Goal: Information Seeking & Learning: Check status

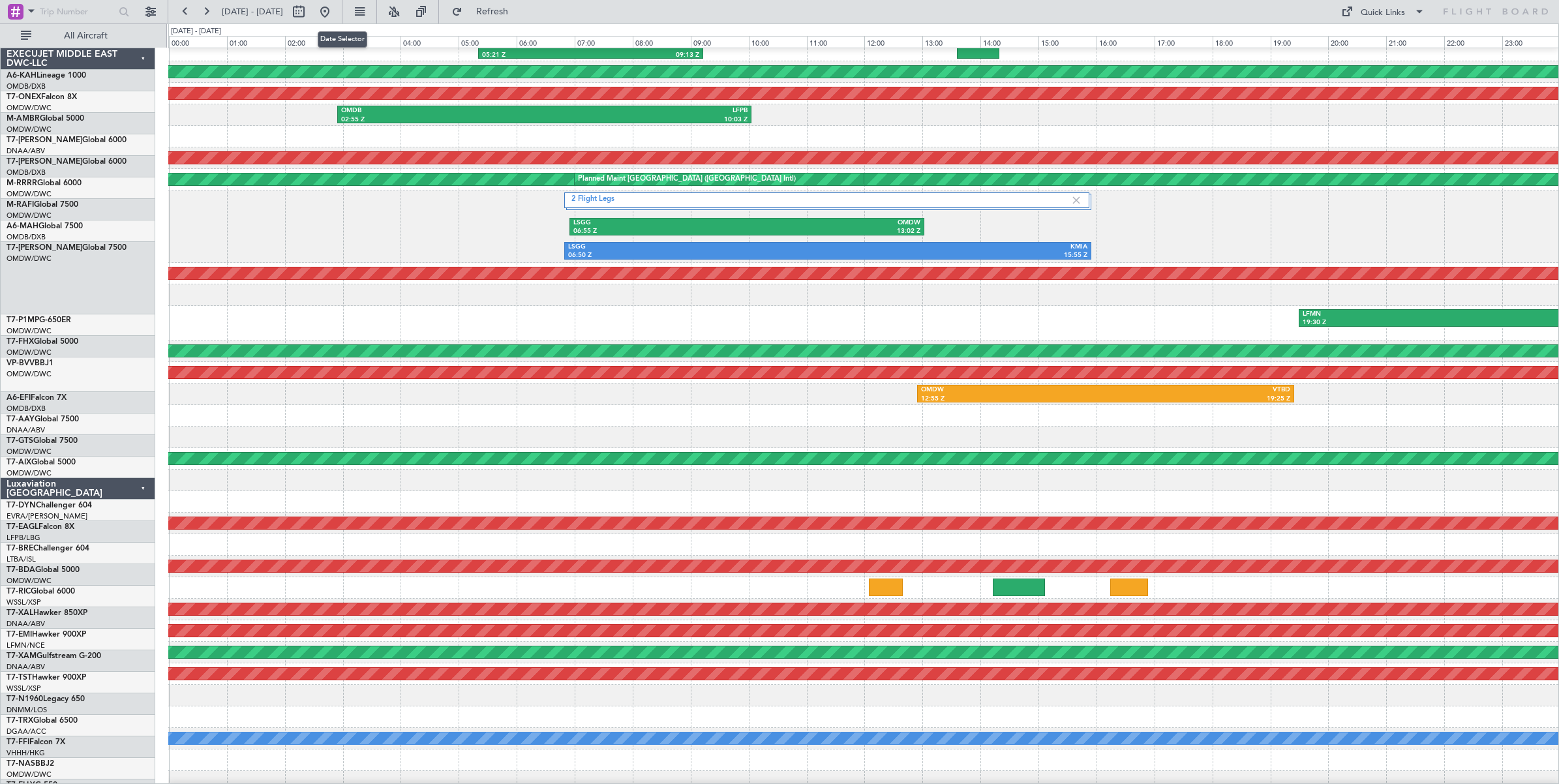
scroll to position [52, 0]
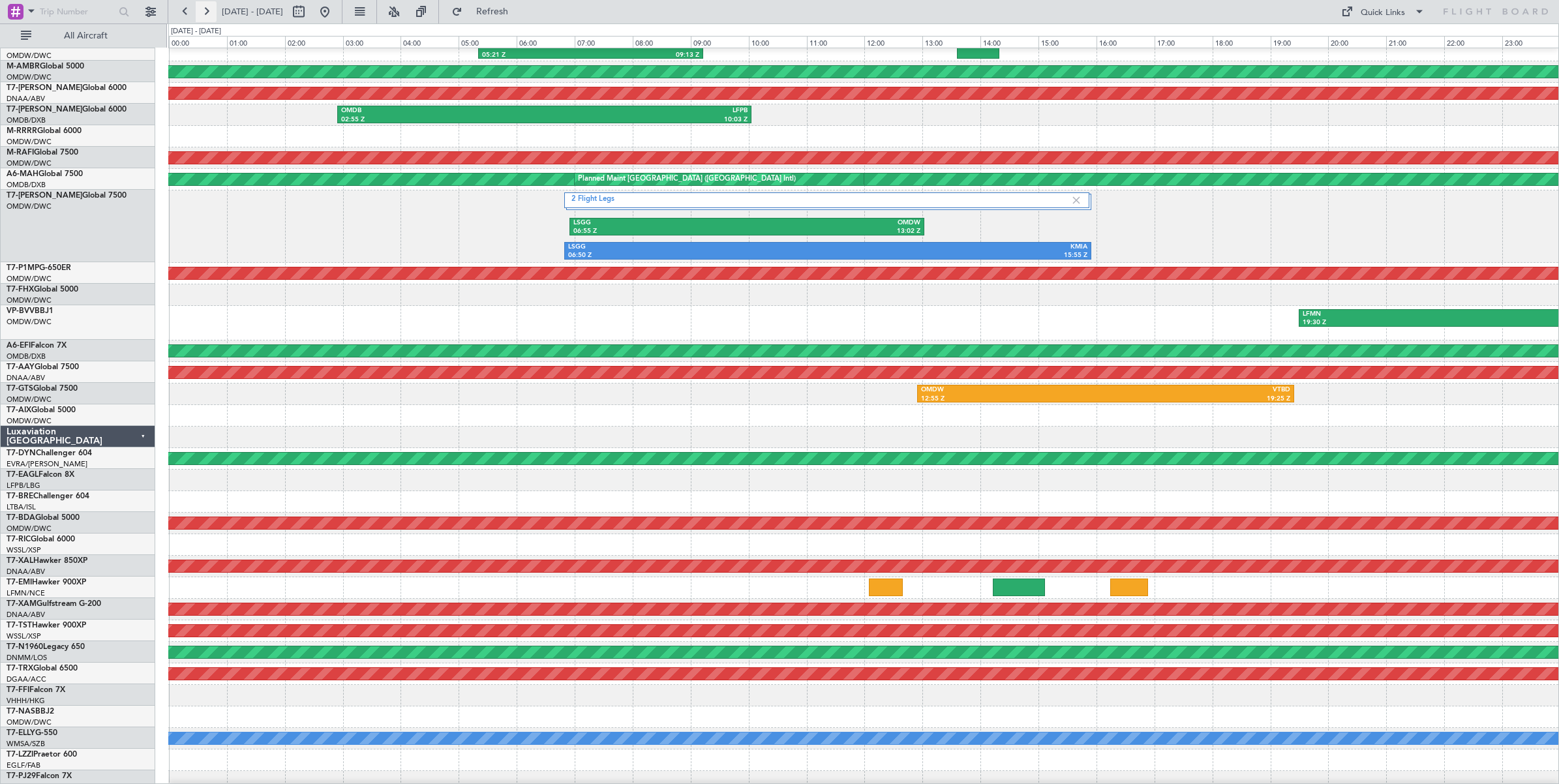
click at [206, 13] on button at bounding box center [206, 12] width 21 height 21
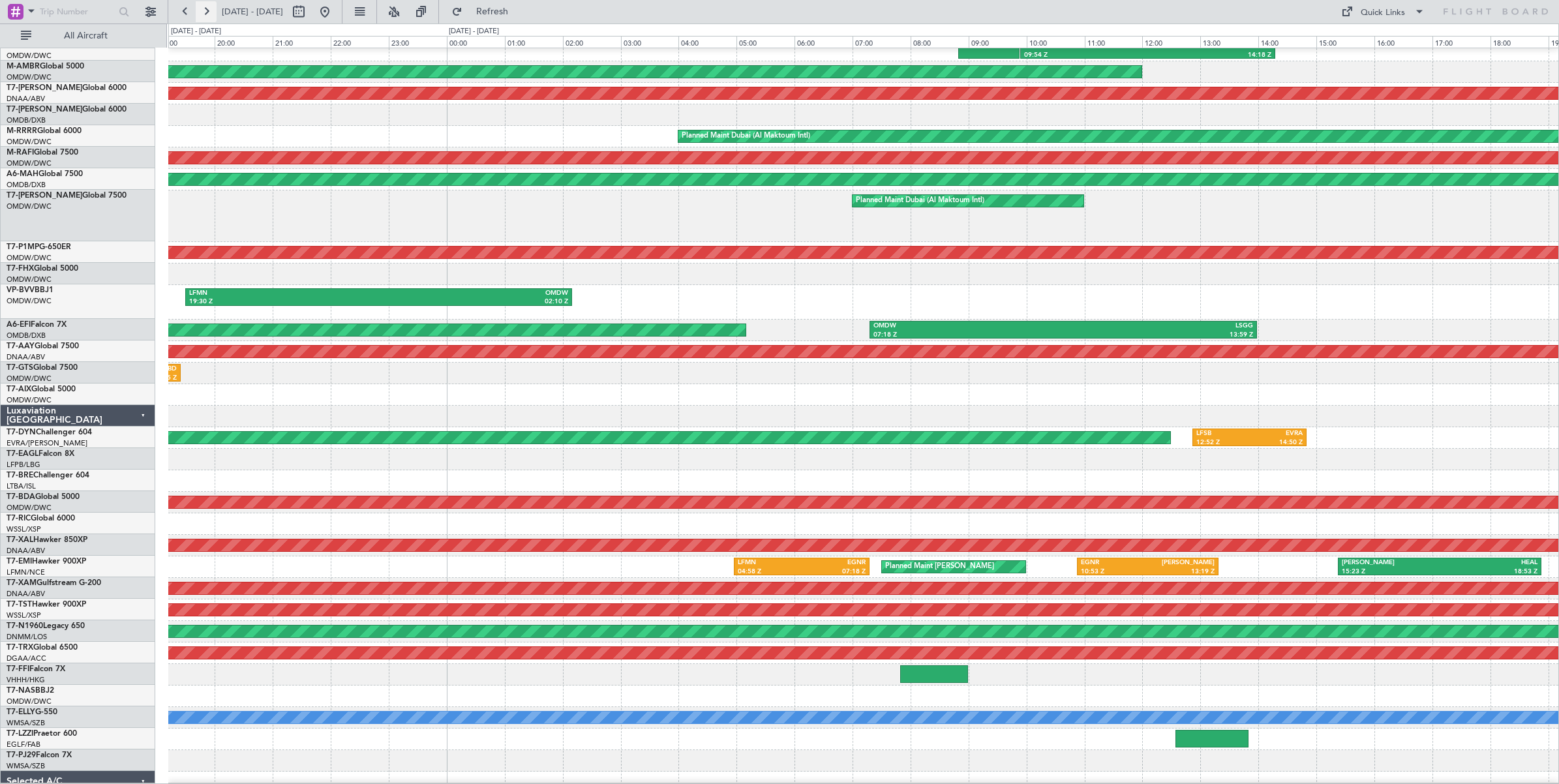
click at [206, 13] on button at bounding box center [206, 12] width 21 height 21
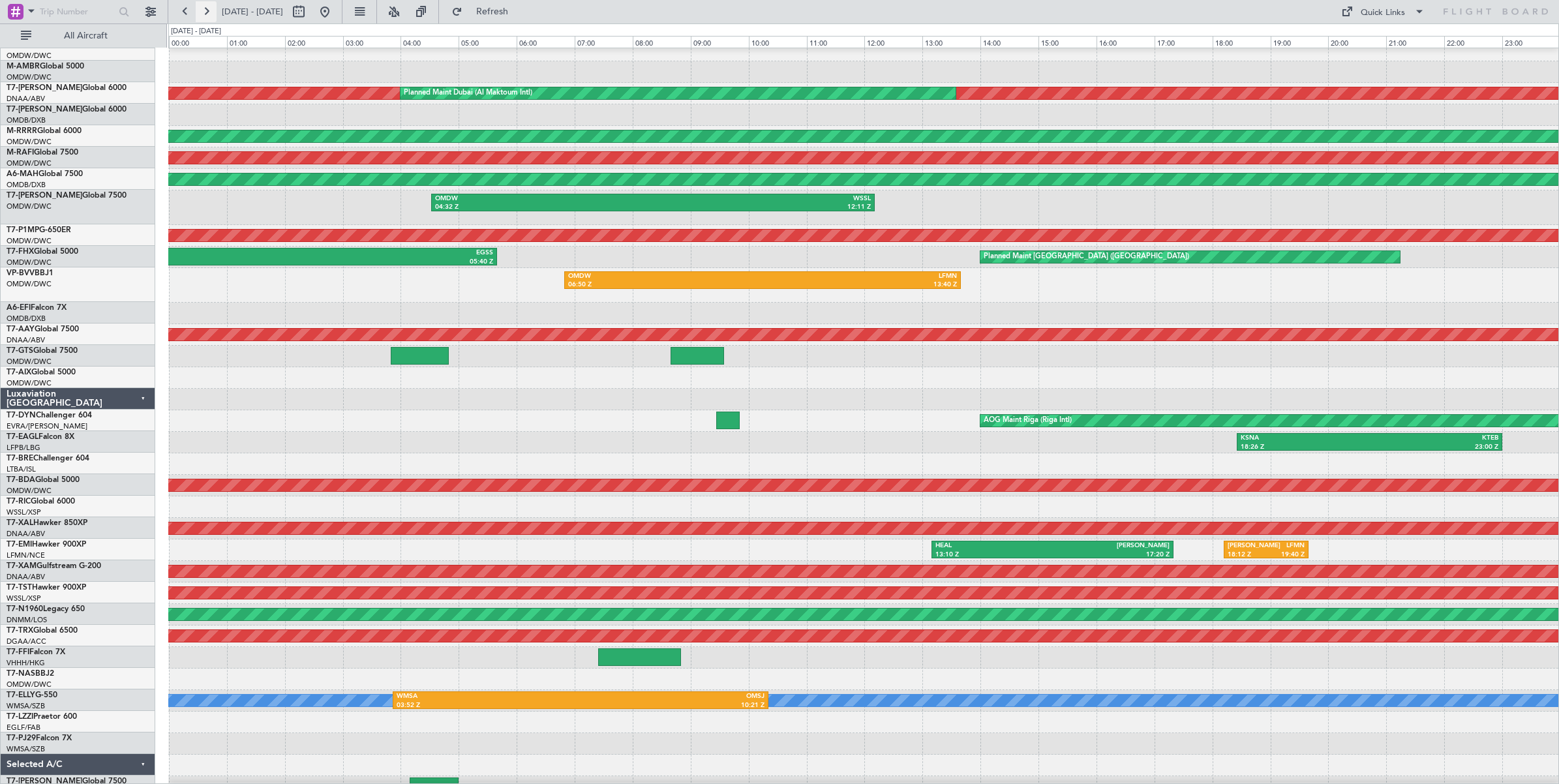
click at [206, 13] on button at bounding box center [206, 12] width 21 height 21
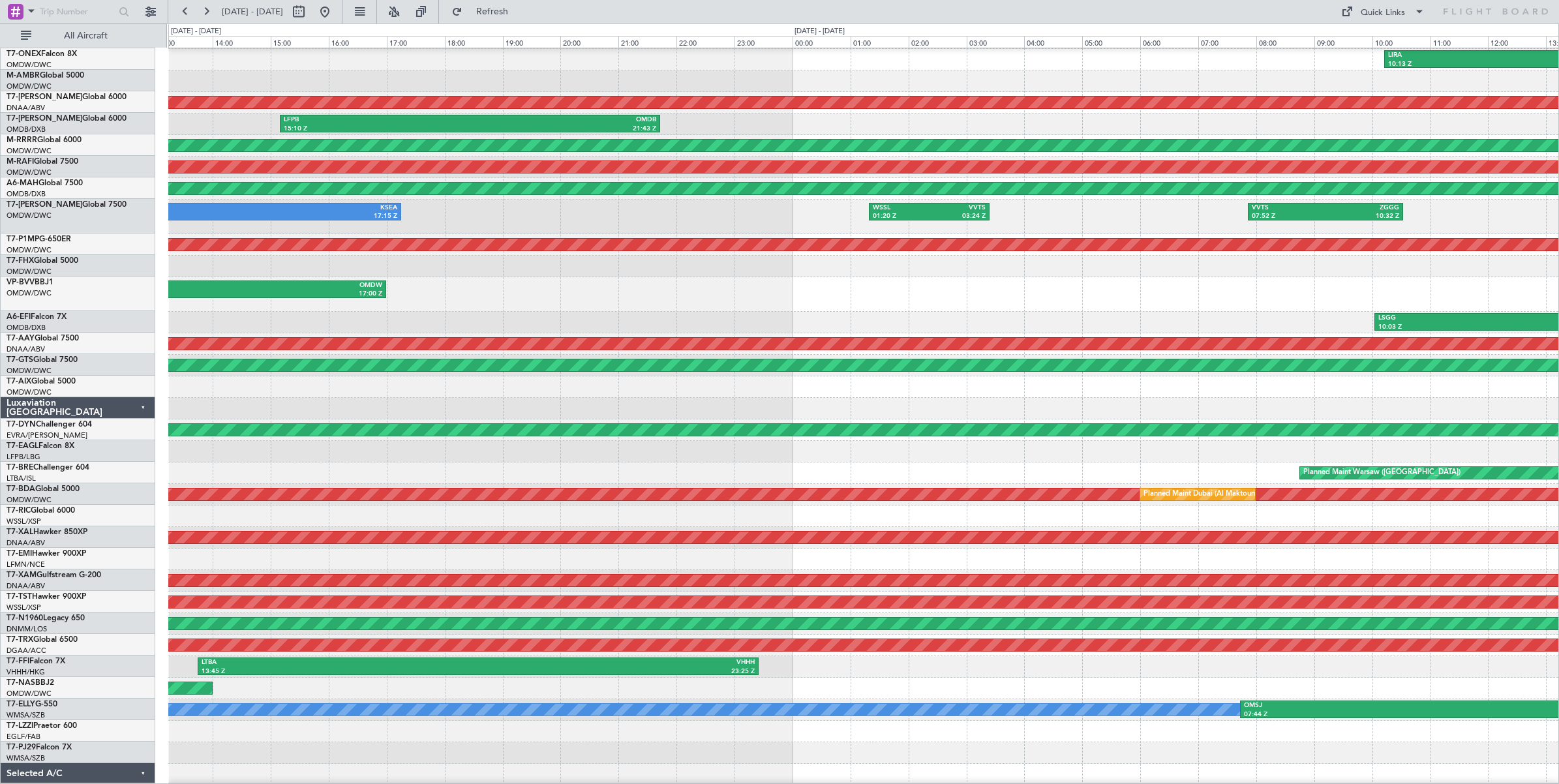
scroll to position [41, 0]
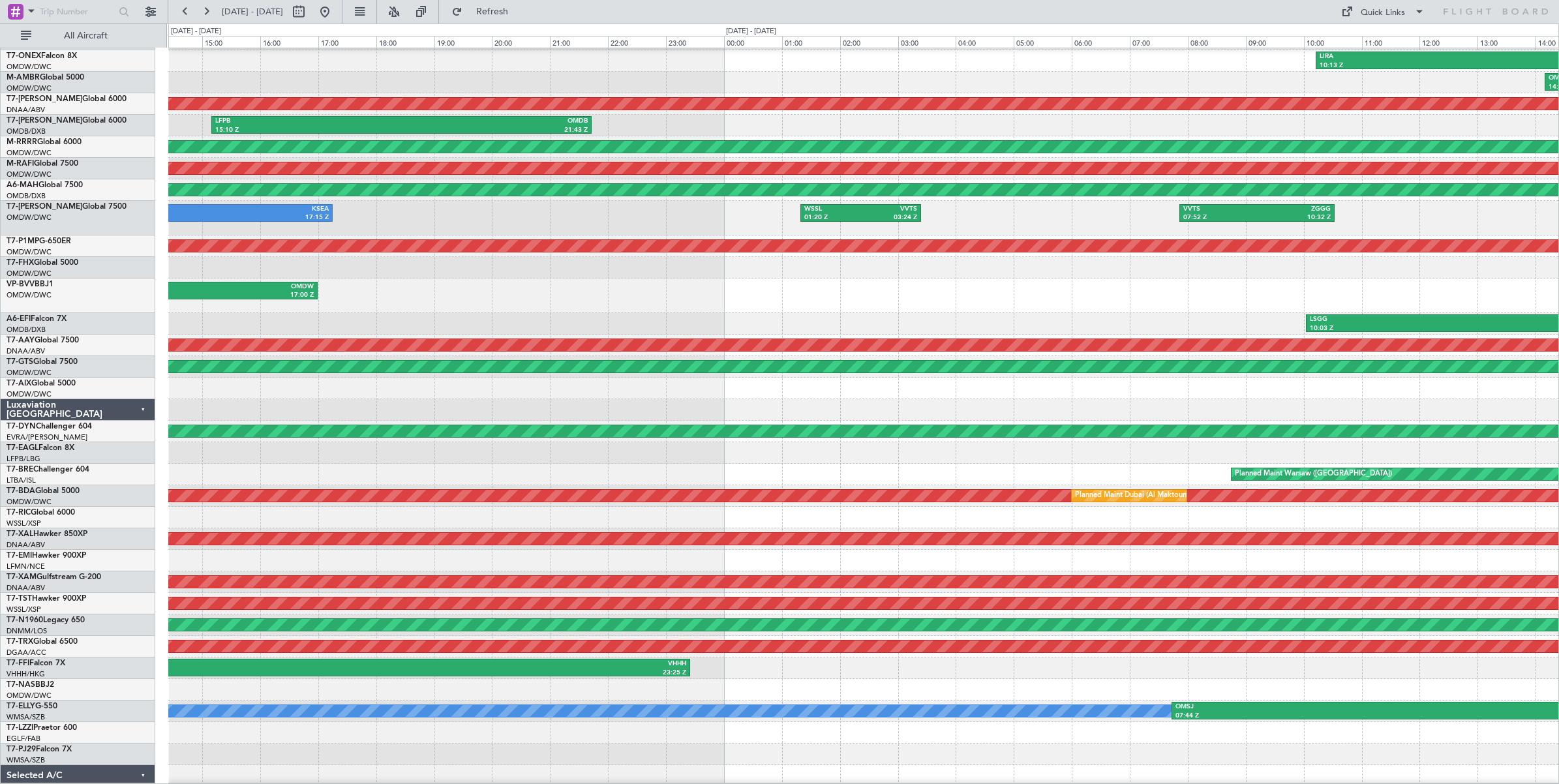
click at [441, 219] on div "KMIA 11:50 Z KSEA 17:15 Z WSSL 01:20 Z VVTS 03:24 Z VVTS 07:52 Z ZGGG 10:32 Z" at bounding box center [863, 218] width 1390 height 35
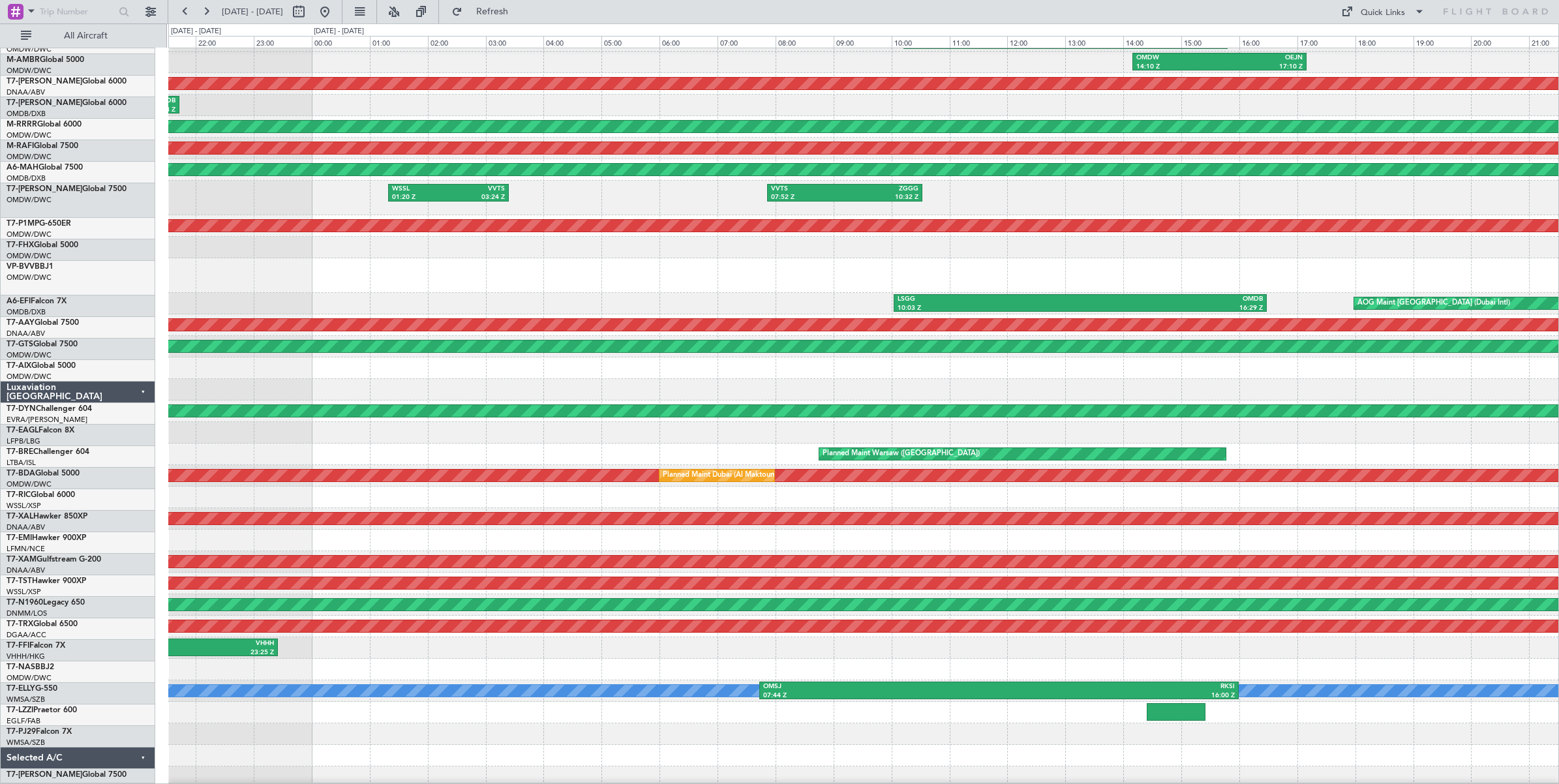
scroll to position [62, 0]
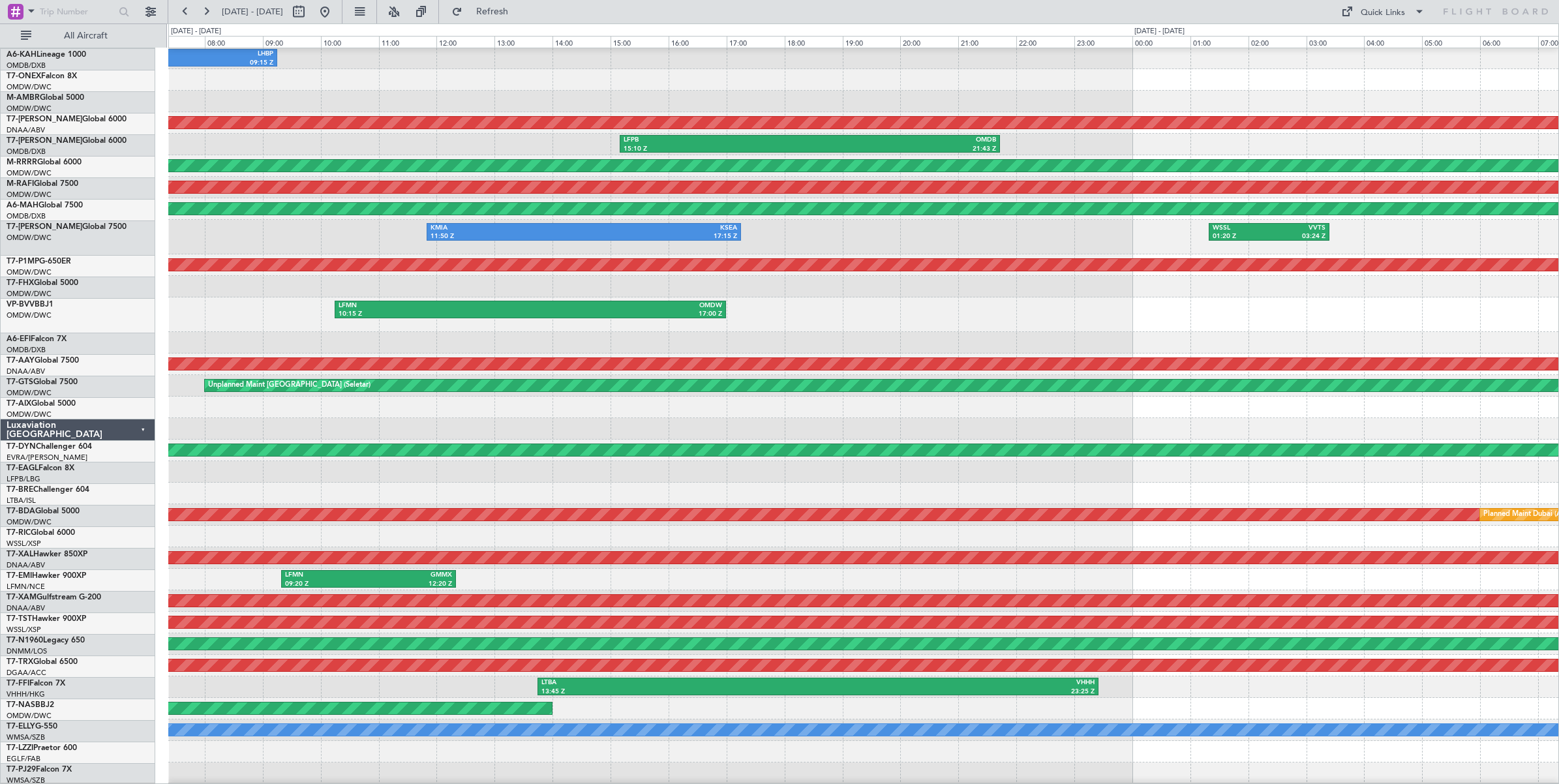
click at [1124, 237] on div "WSSL 01:20 Z VVTS 03:24 Z KMIA 11:50 Z KSEA 17:15 Z VVTS 07:52 Z ZGGG 10:32 Z" at bounding box center [863, 237] width 1390 height 35
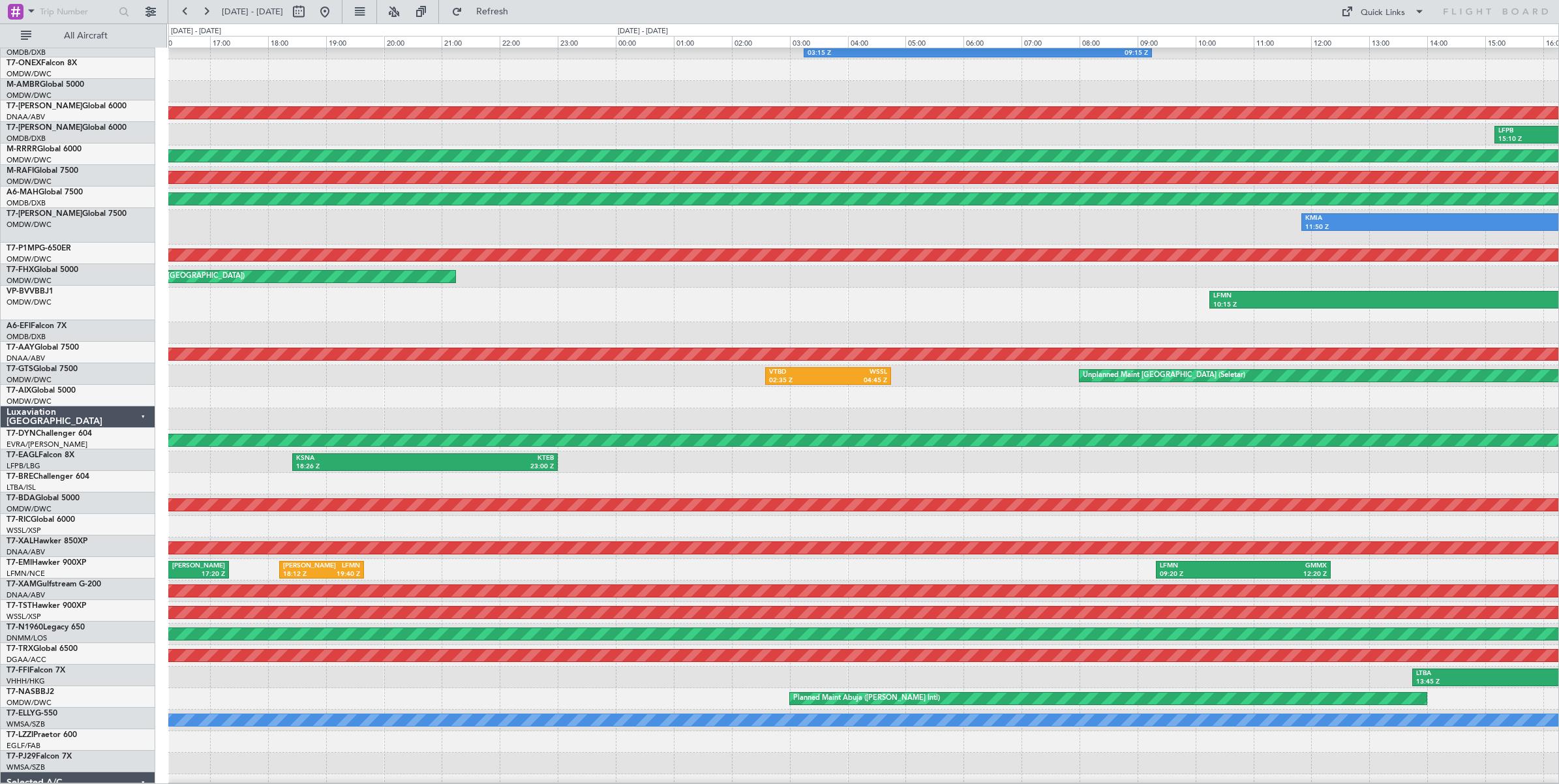
click at [1281, 220] on div "KMIA 11:50 Z KSEA 17:15 Z OMDW 04:32 Z WSSL 12:11 Z" at bounding box center [863, 227] width 1390 height 35
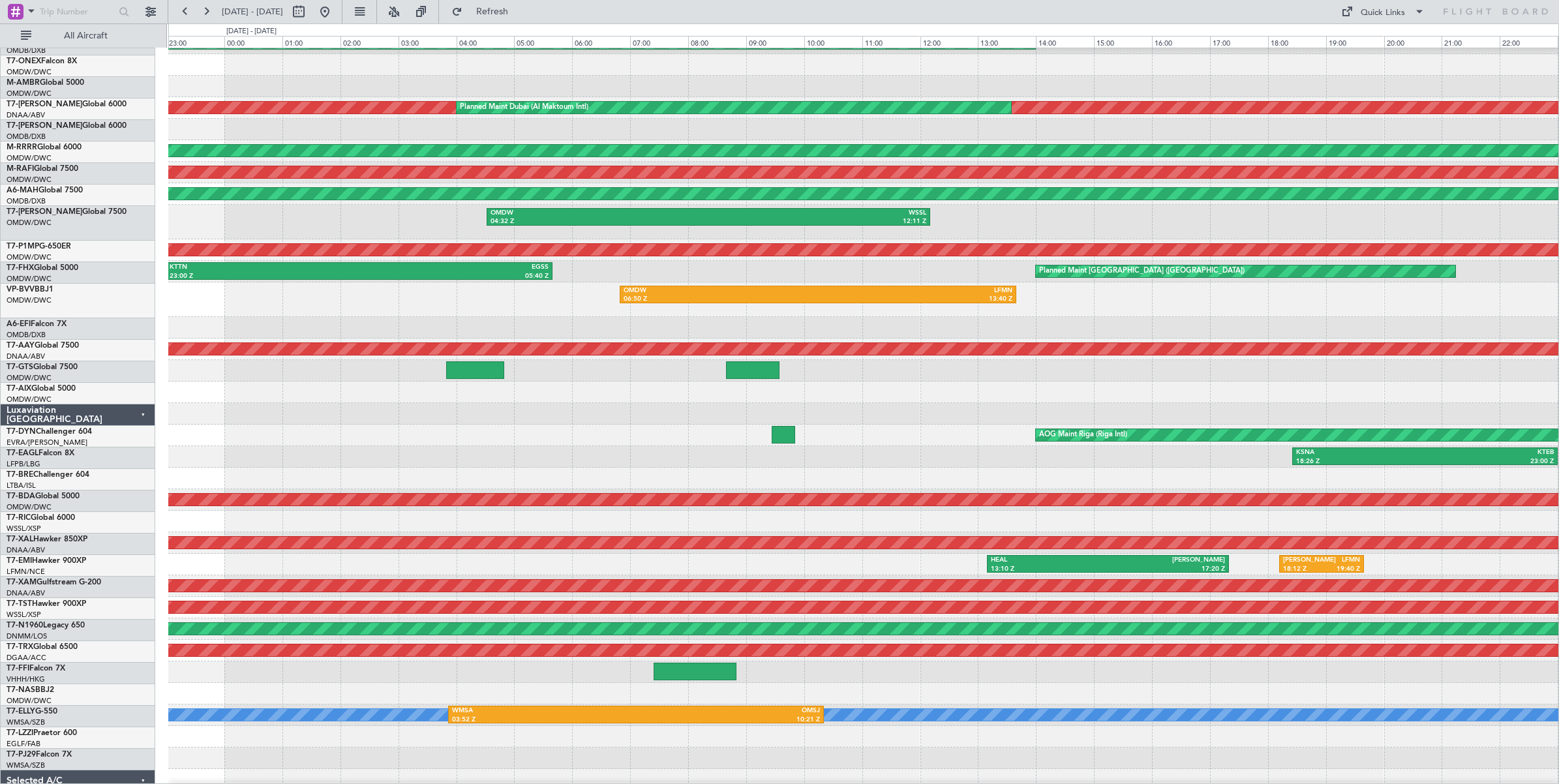
scroll to position [37, 0]
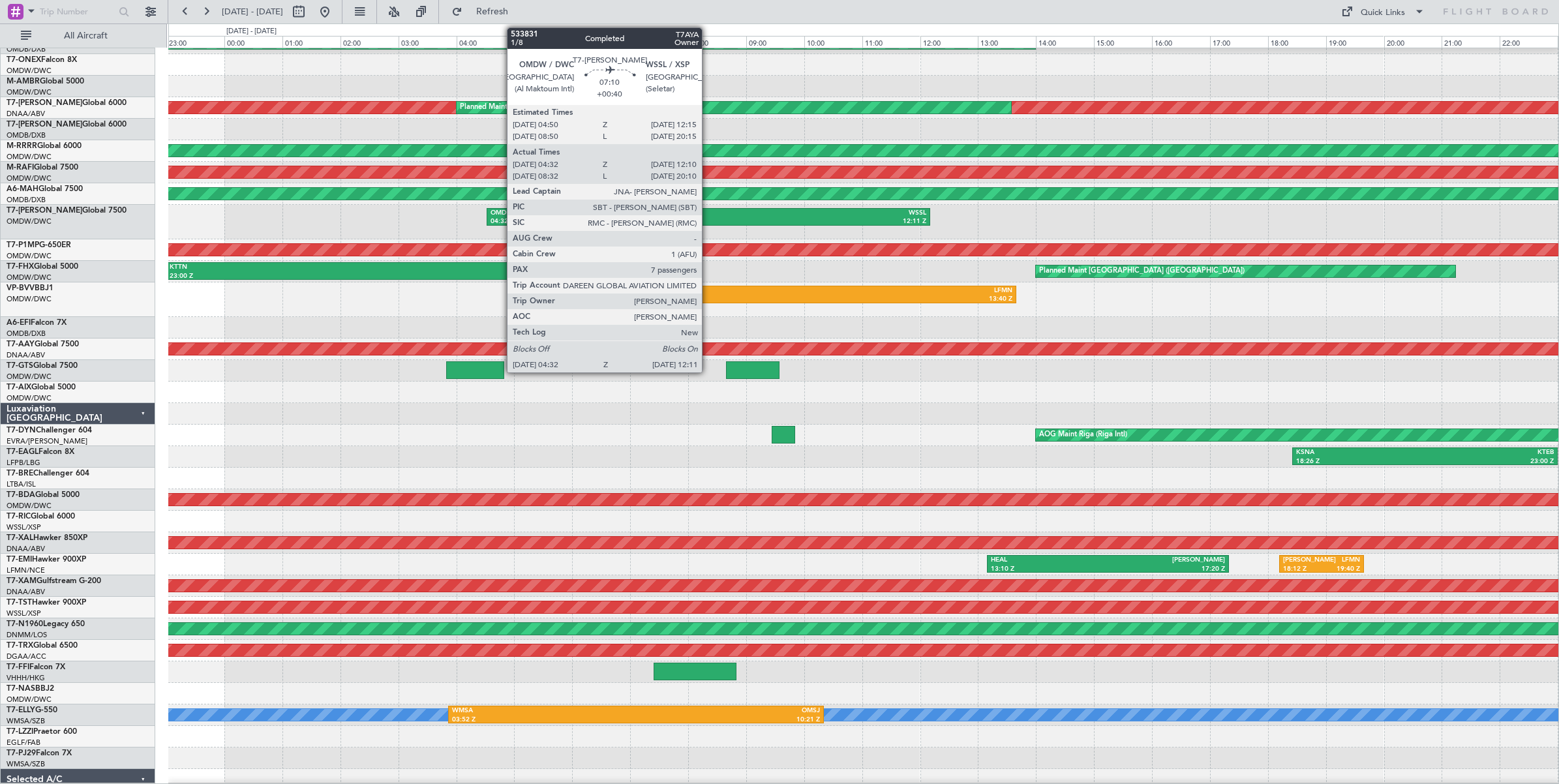
click at [708, 218] on div "12:11 Z" at bounding box center [816, 221] width 218 height 9
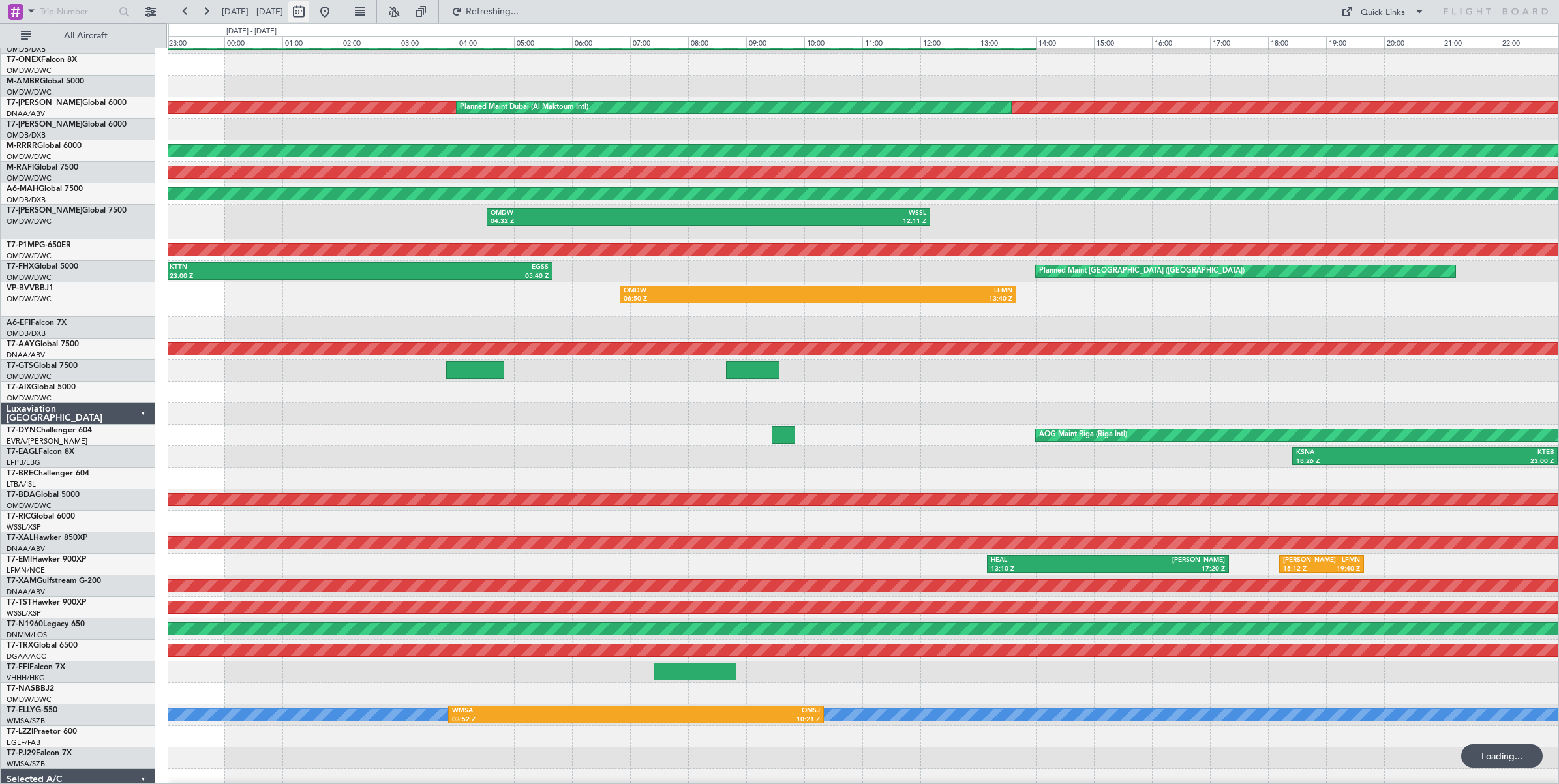
click at [309, 16] on button at bounding box center [299, 12] width 21 height 21
select select "8"
select select "2025"
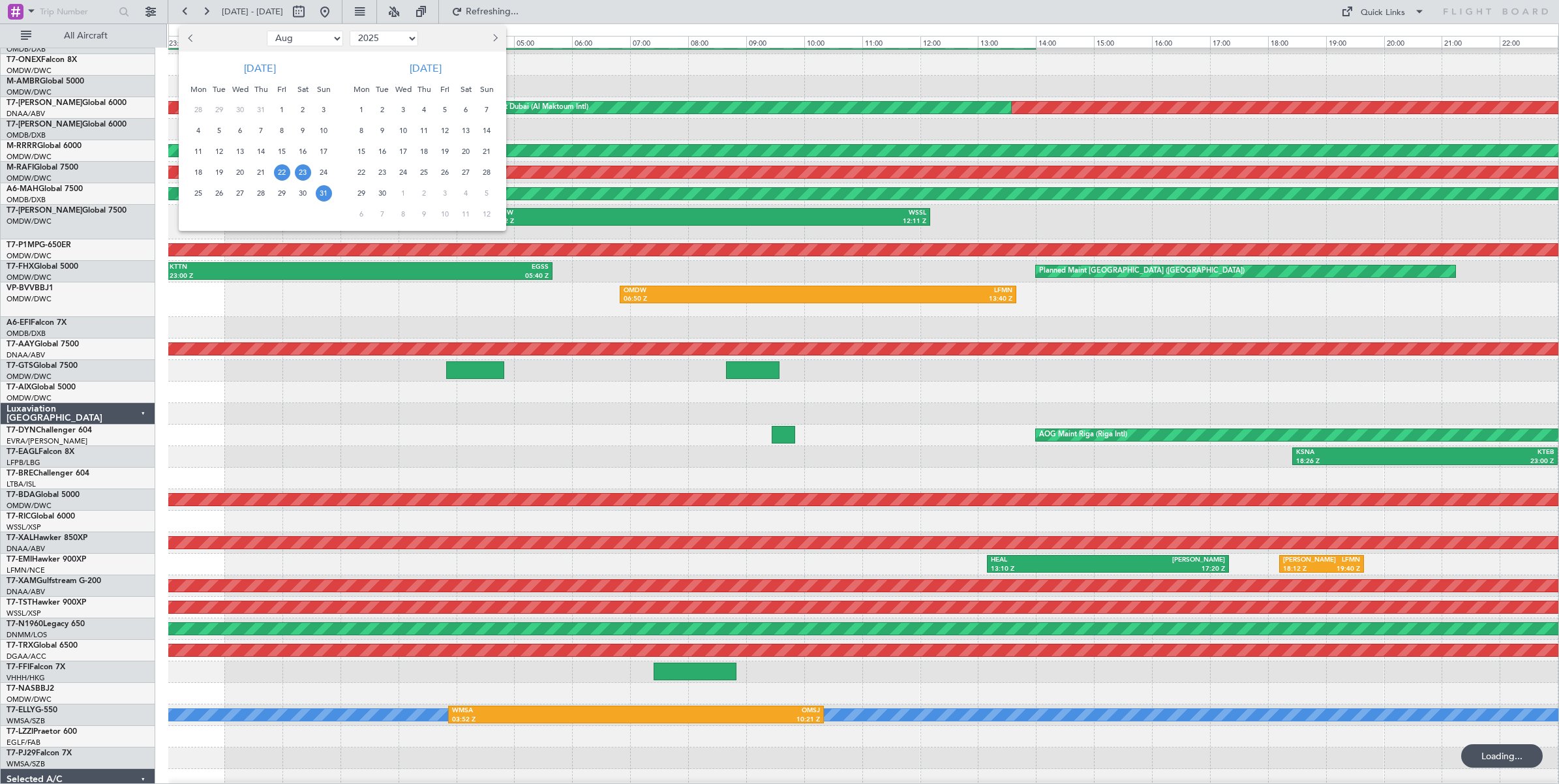
click at [326, 197] on span "31" at bounding box center [323, 193] width 16 height 16
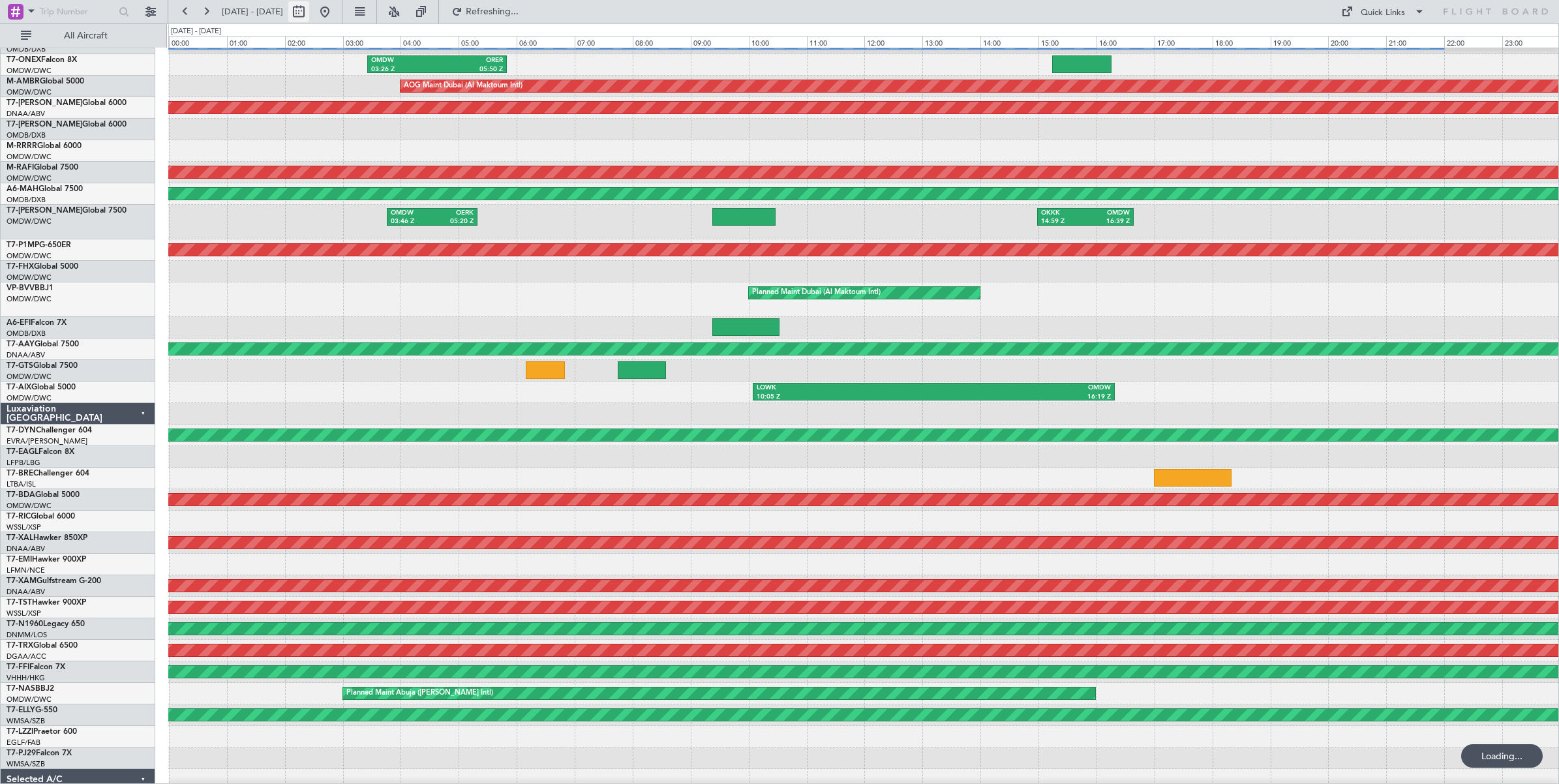
click at [309, 12] on button at bounding box center [299, 12] width 21 height 21
select select "8"
select select "2025"
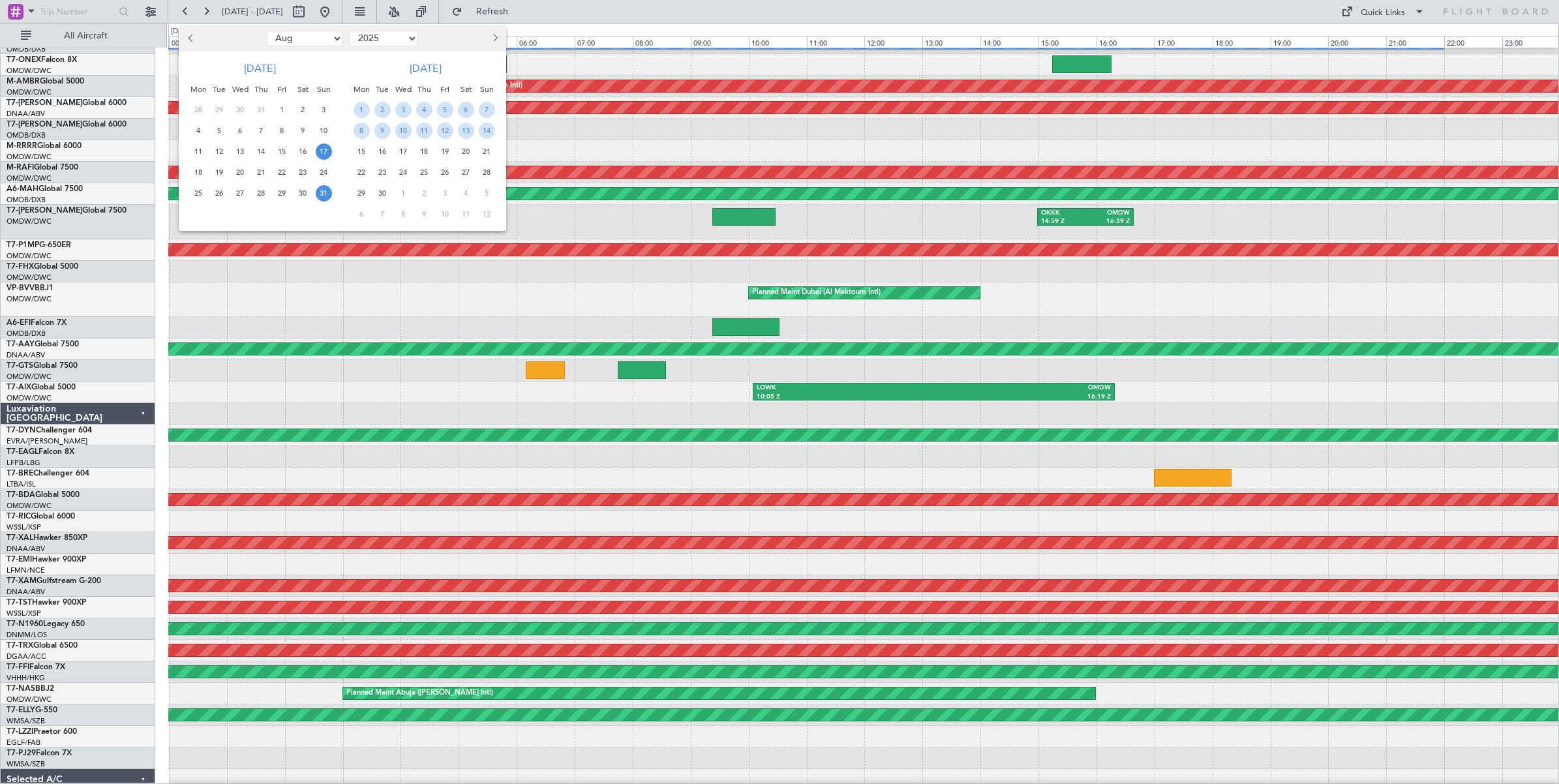
click at [321, 150] on span "17" at bounding box center [323, 151] width 16 height 16
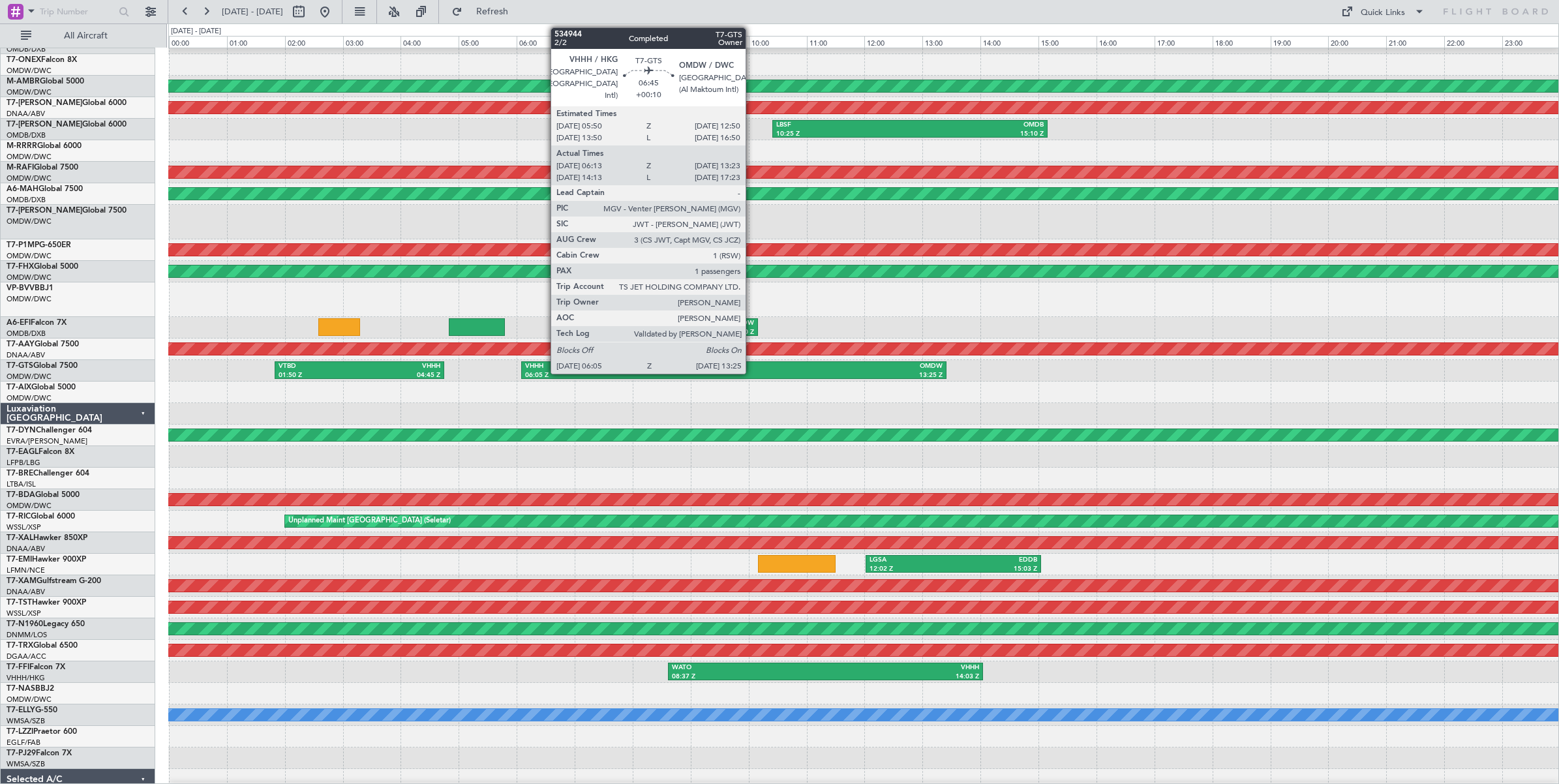
click at [752, 373] on div "13:25 Z" at bounding box center [838, 375] width 209 height 9
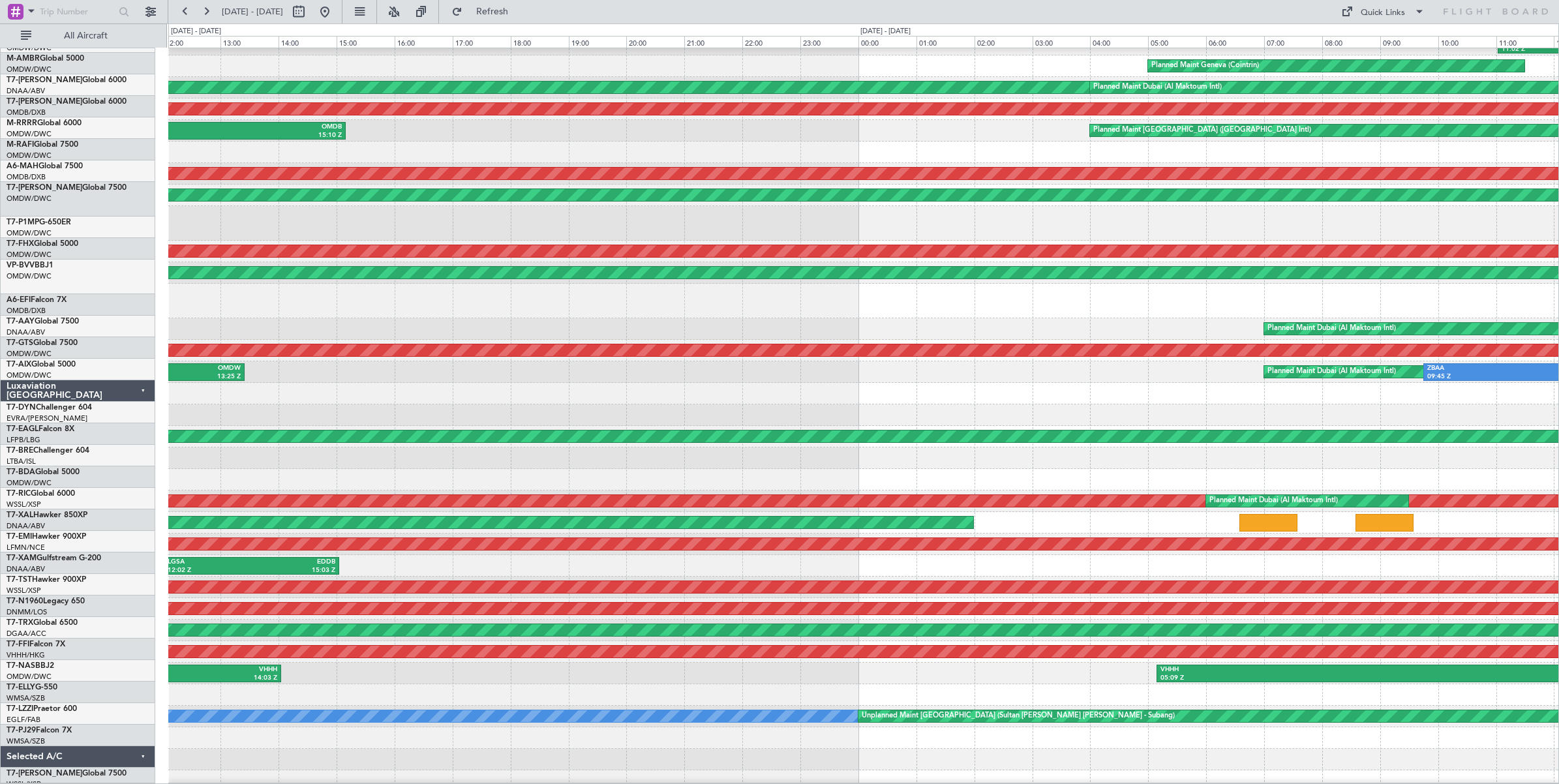
scroll to position [66, 0]
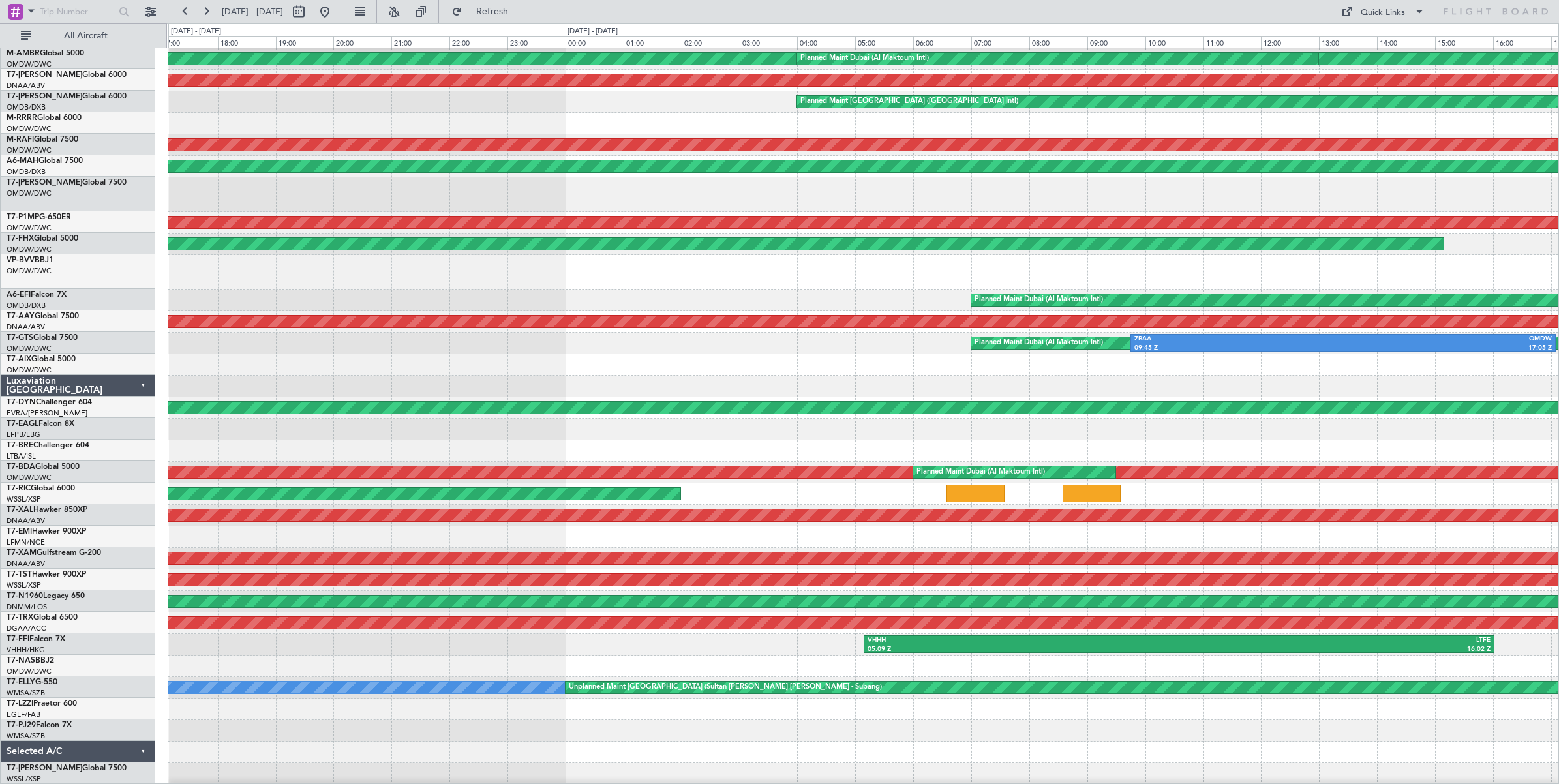
click at [306, 282] on div at bounding box center [863, 272] width 1390 height 35
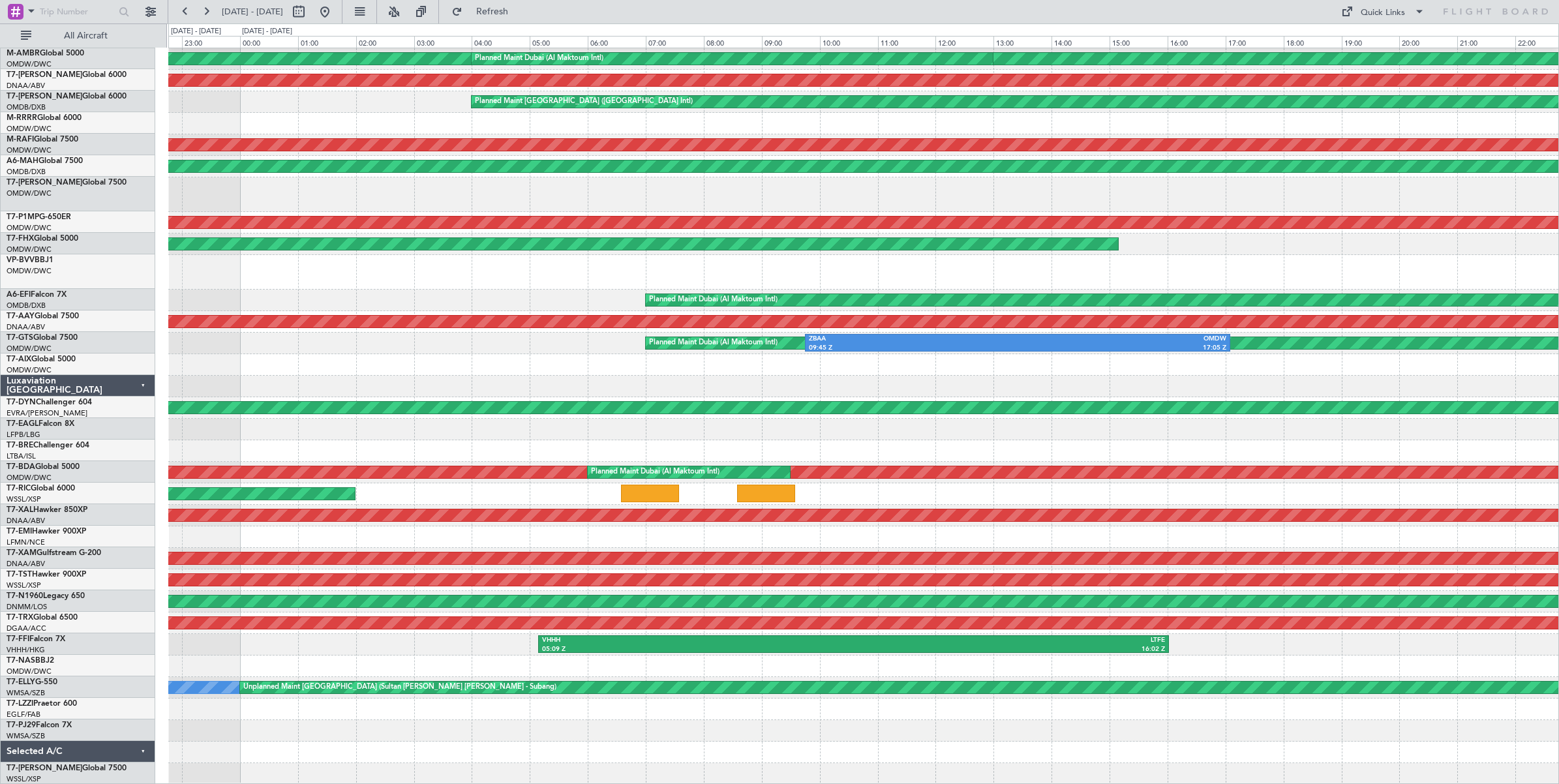
click at [171, 269] on div at bounding box center [863, 272] width 1390 height 35
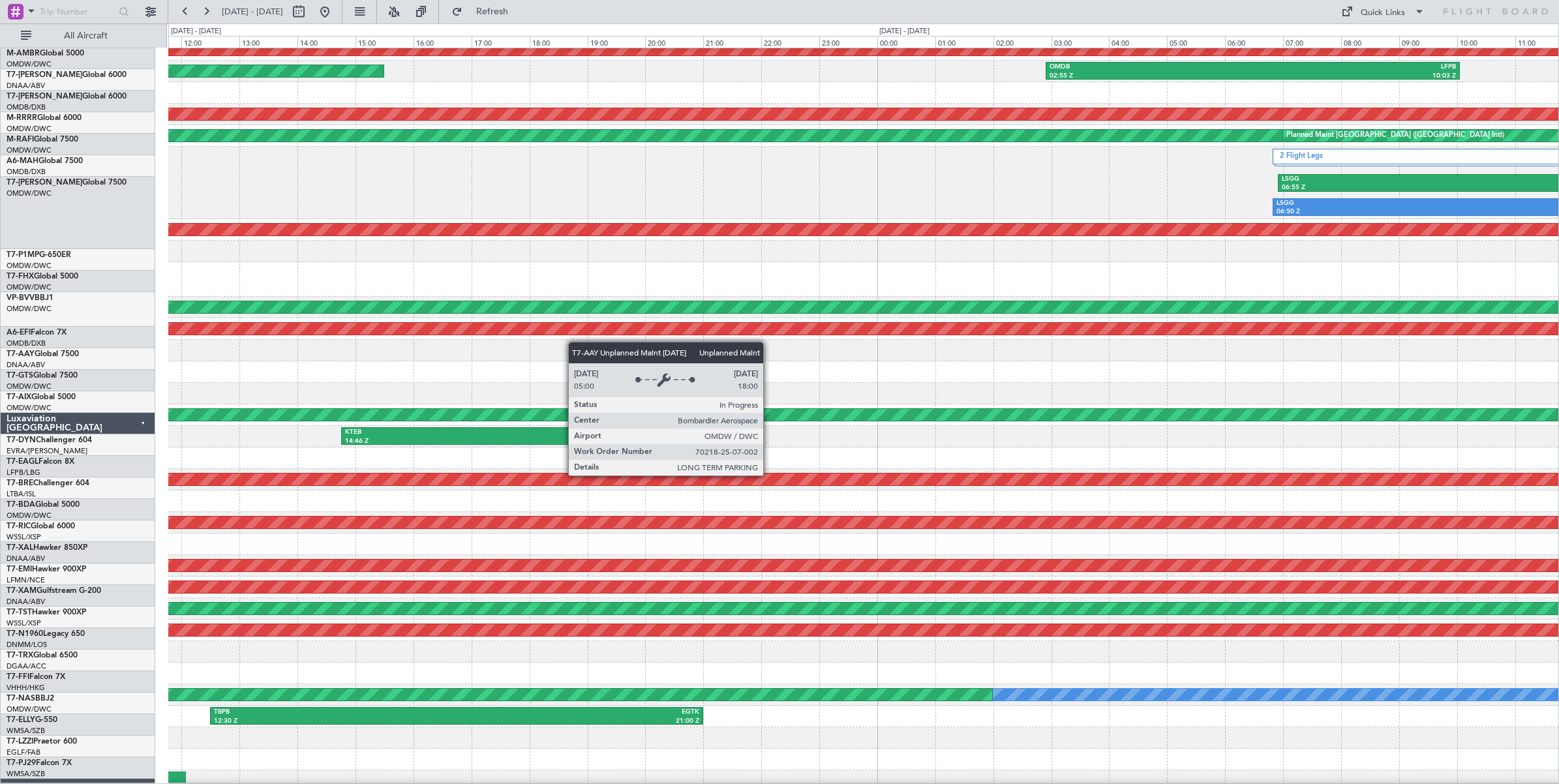
scroll to position [102, 0]
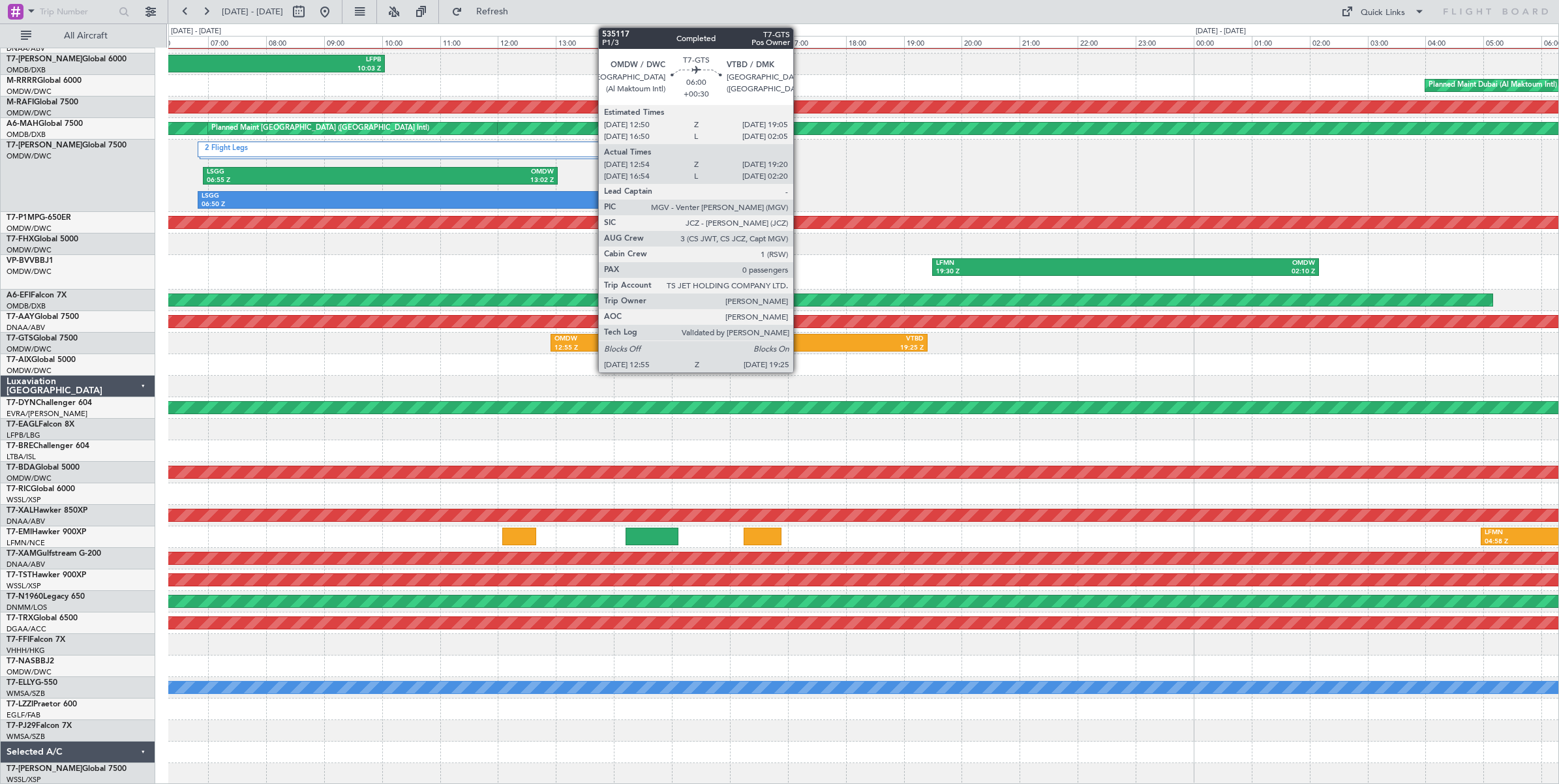
click at [800, 344] on div "19:25 Z" at bounding box center [831, 348] width 185 height 9
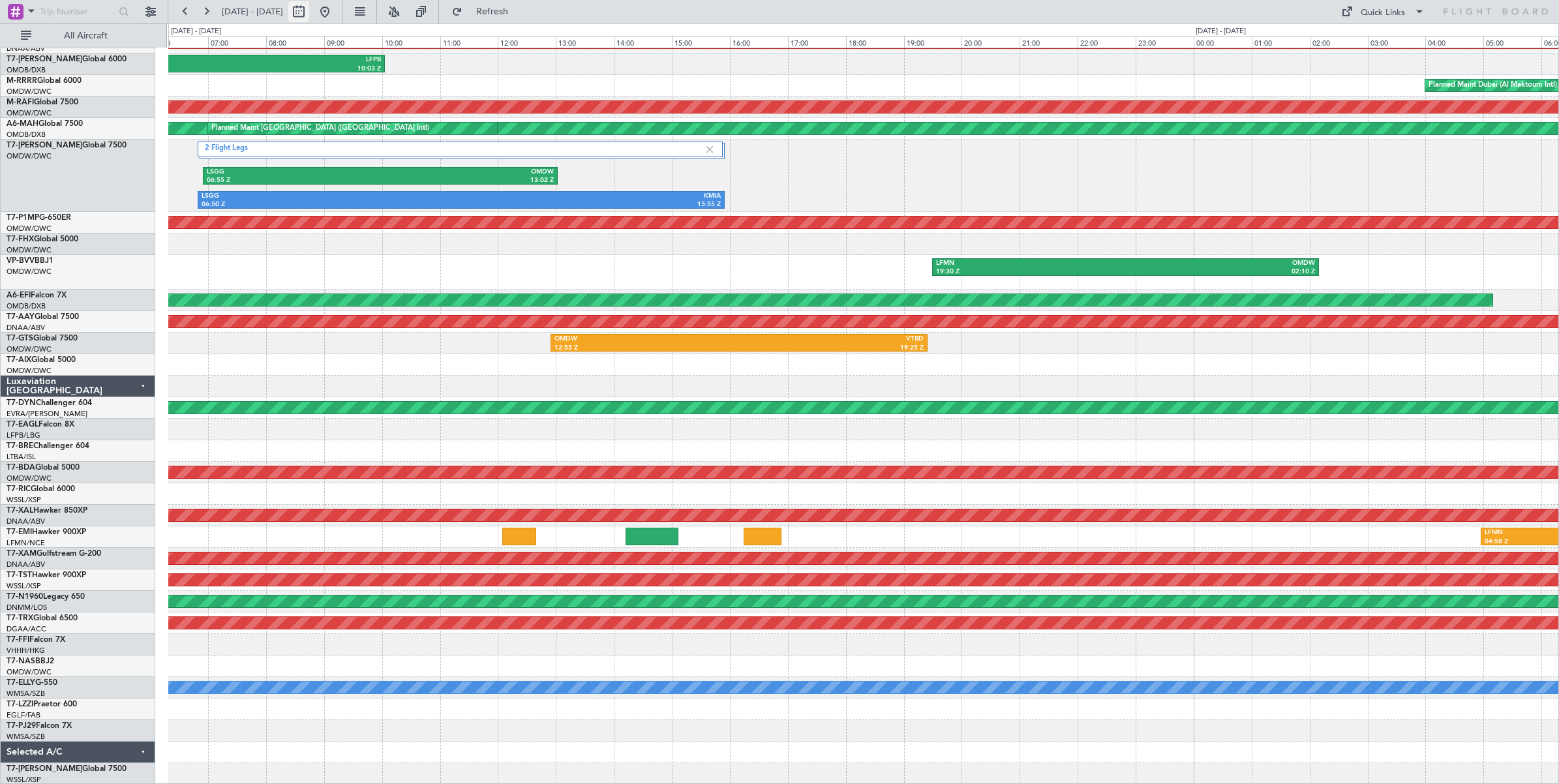
click at [309, 8] on button at bounding box center [299, 12] width 21 height 21
select select "8"
select select "2025"
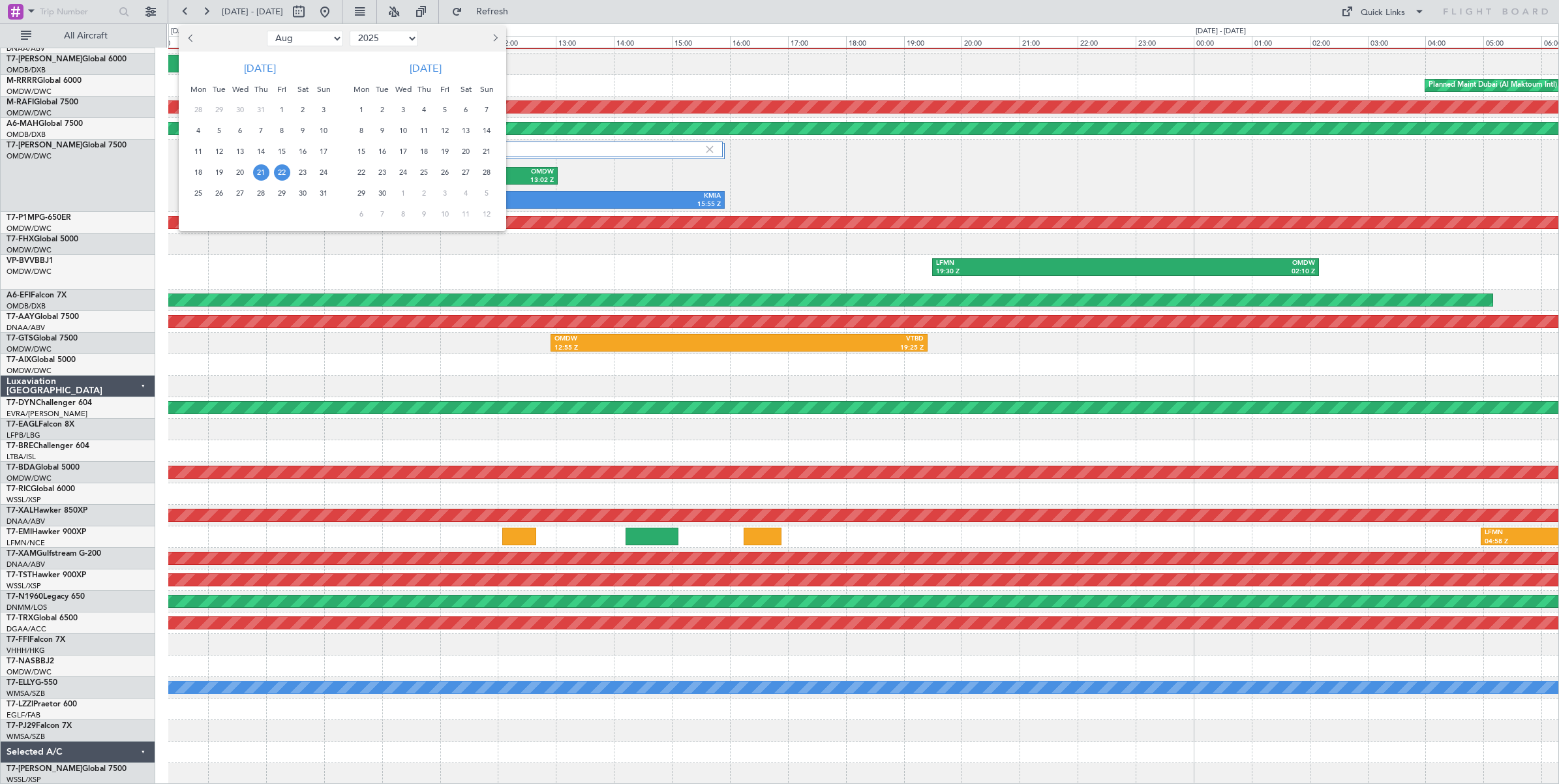
click at [311, 42] on select "Jan Feb Mar Apr May Jun [DATE] Aug Sep Oct Nov Dec" at bounding box center [305, 39] width 76 height 15
select select "7"
click at [267, 31] on select "Jan Feb Mar Apr May Jun [DATE] Aug Sep Oct Nov Dec" at bounding box center [305, 39] width 76 height 15
click at [302, 151] on span "19" at bounding box center [302, 151] width 16 height 16
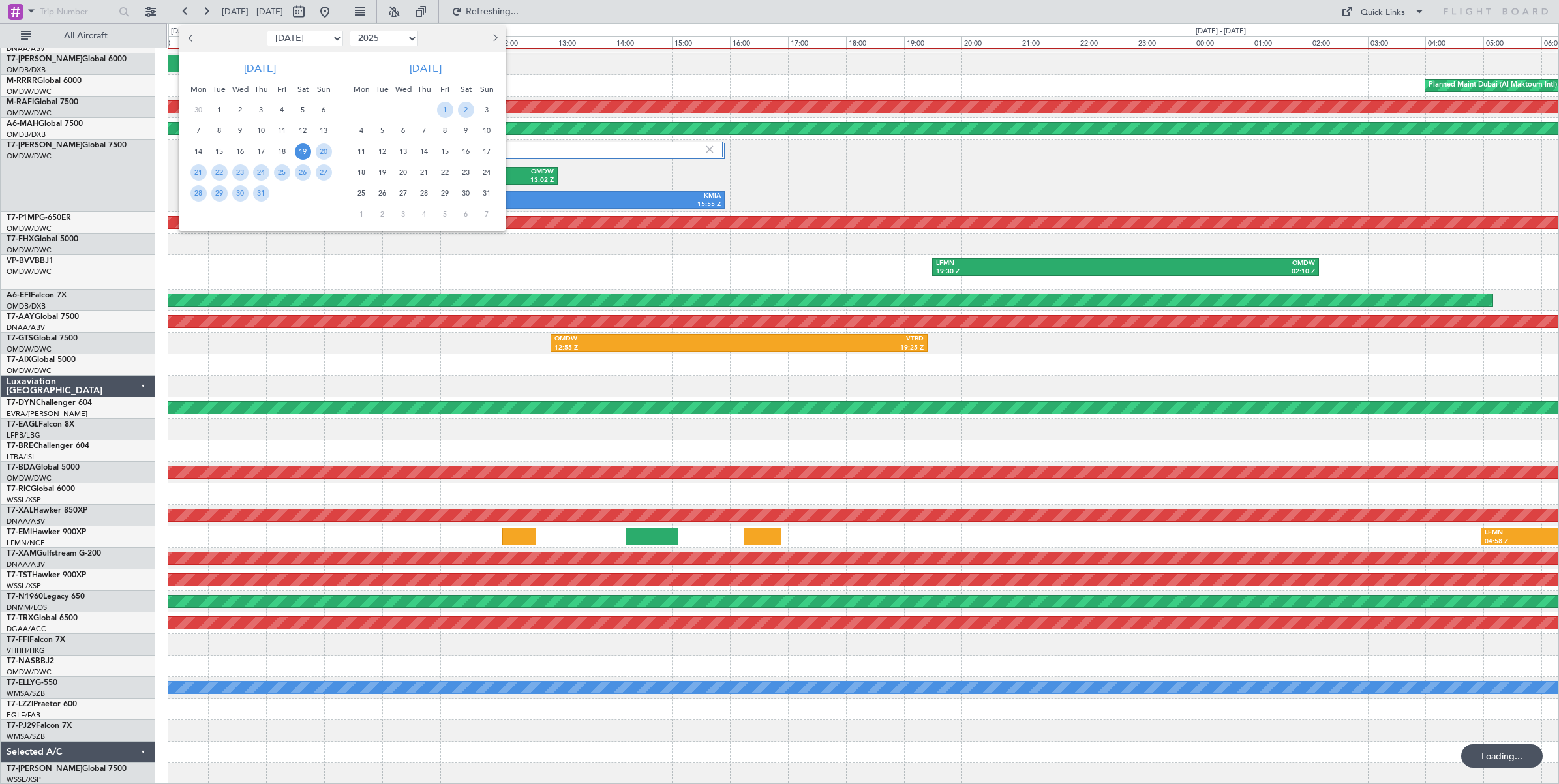
scroll to position [66, 0]
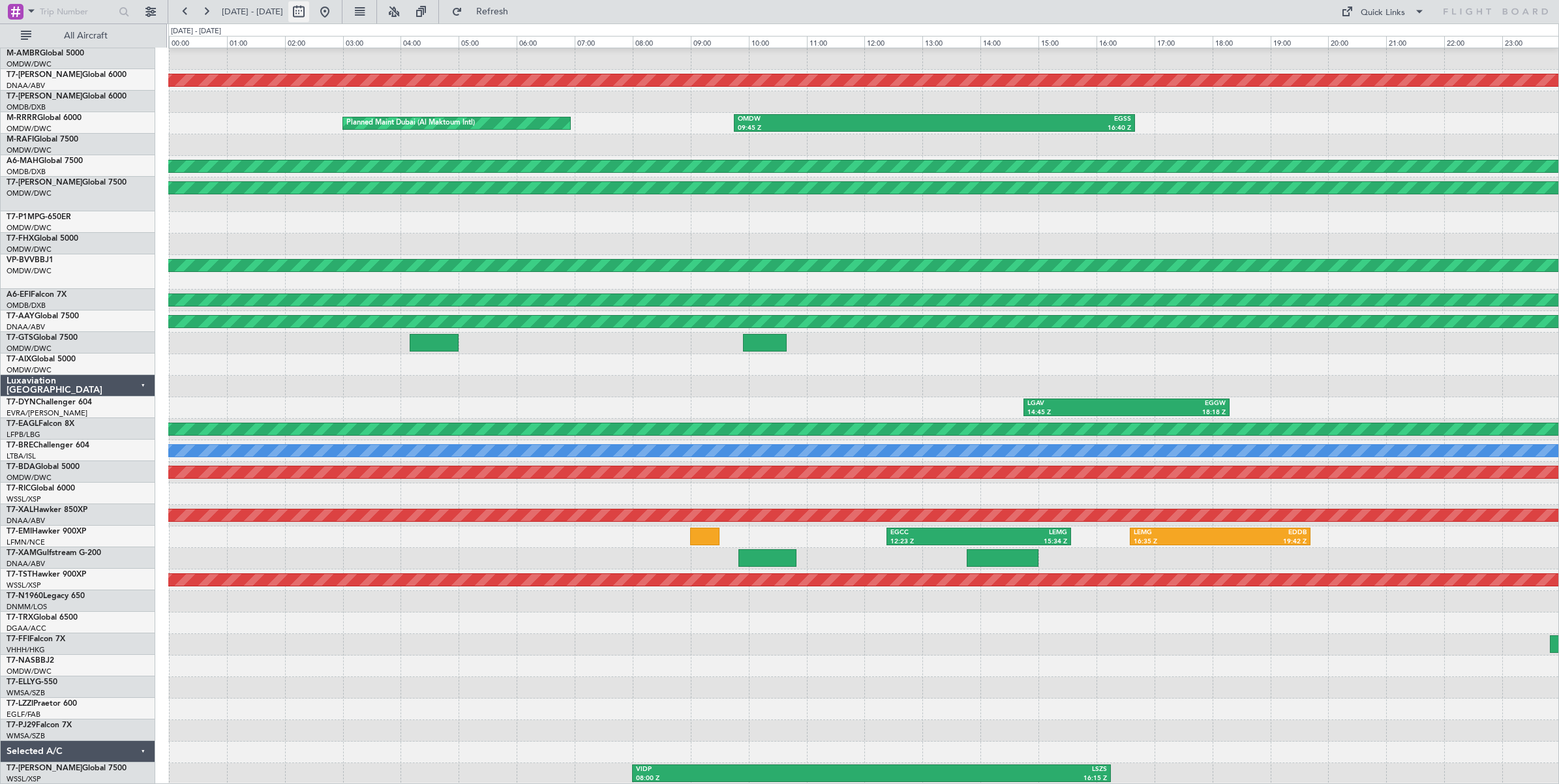
click at [309, 15] on button at bounding box center [299, 12] width 21 height 21
select select "7"
select select "2025"
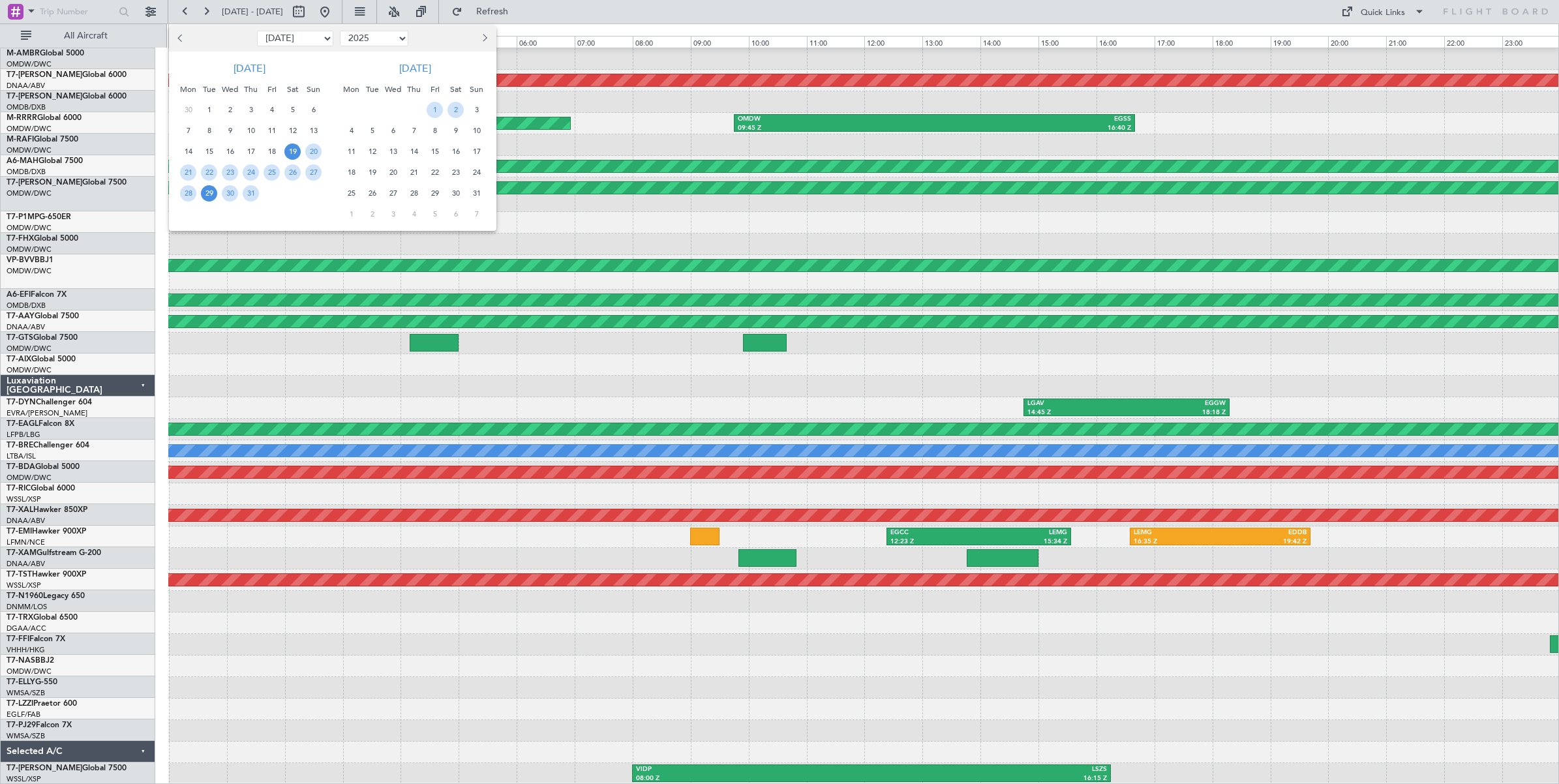
click at [213, 193] on span "29" at bounding box center [209, 193] width 16 height 16
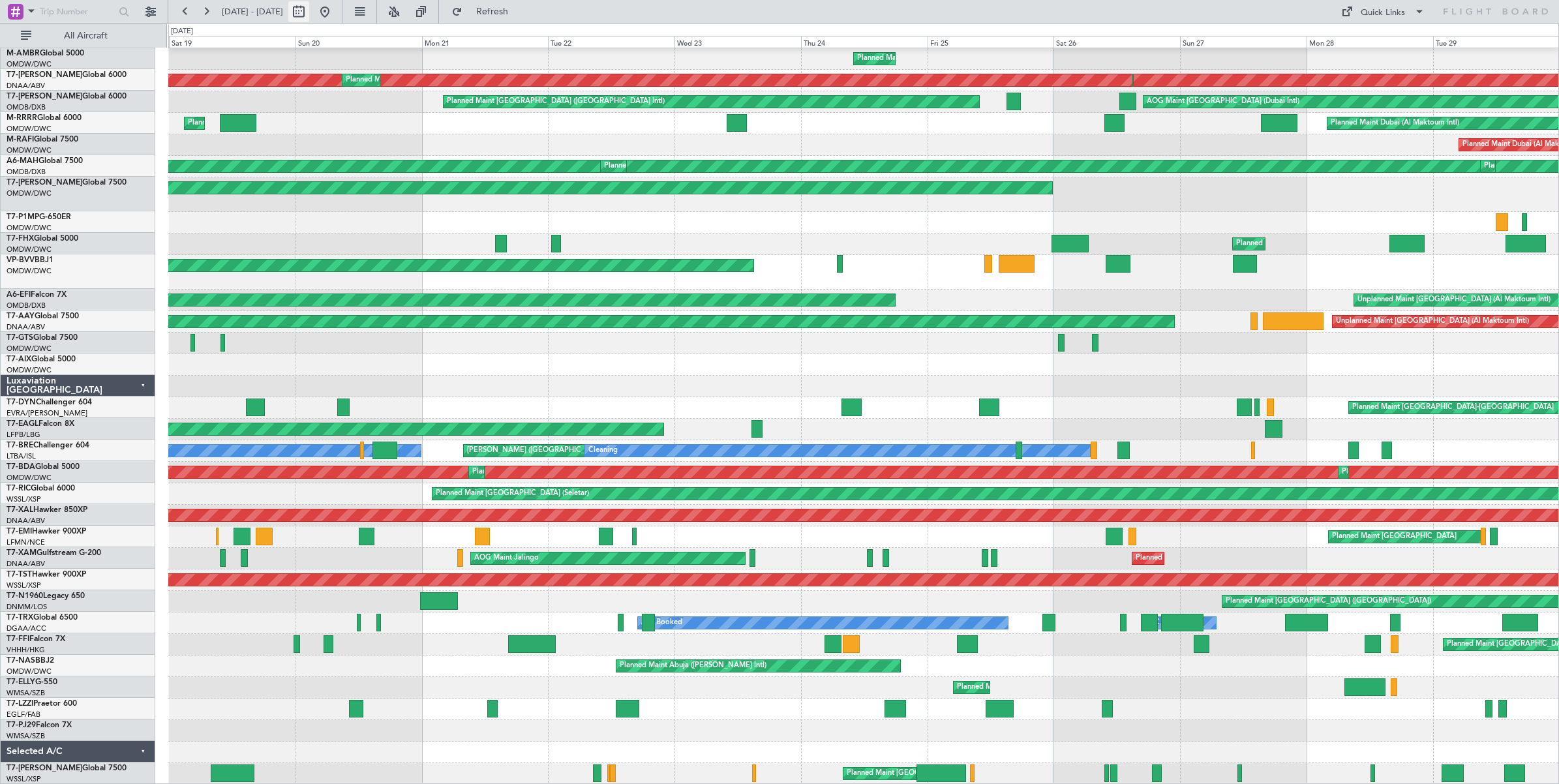
click at [309, 13] on button at bounding box center [299, 12] width 21 height 21
select select "7"
select select "2025"
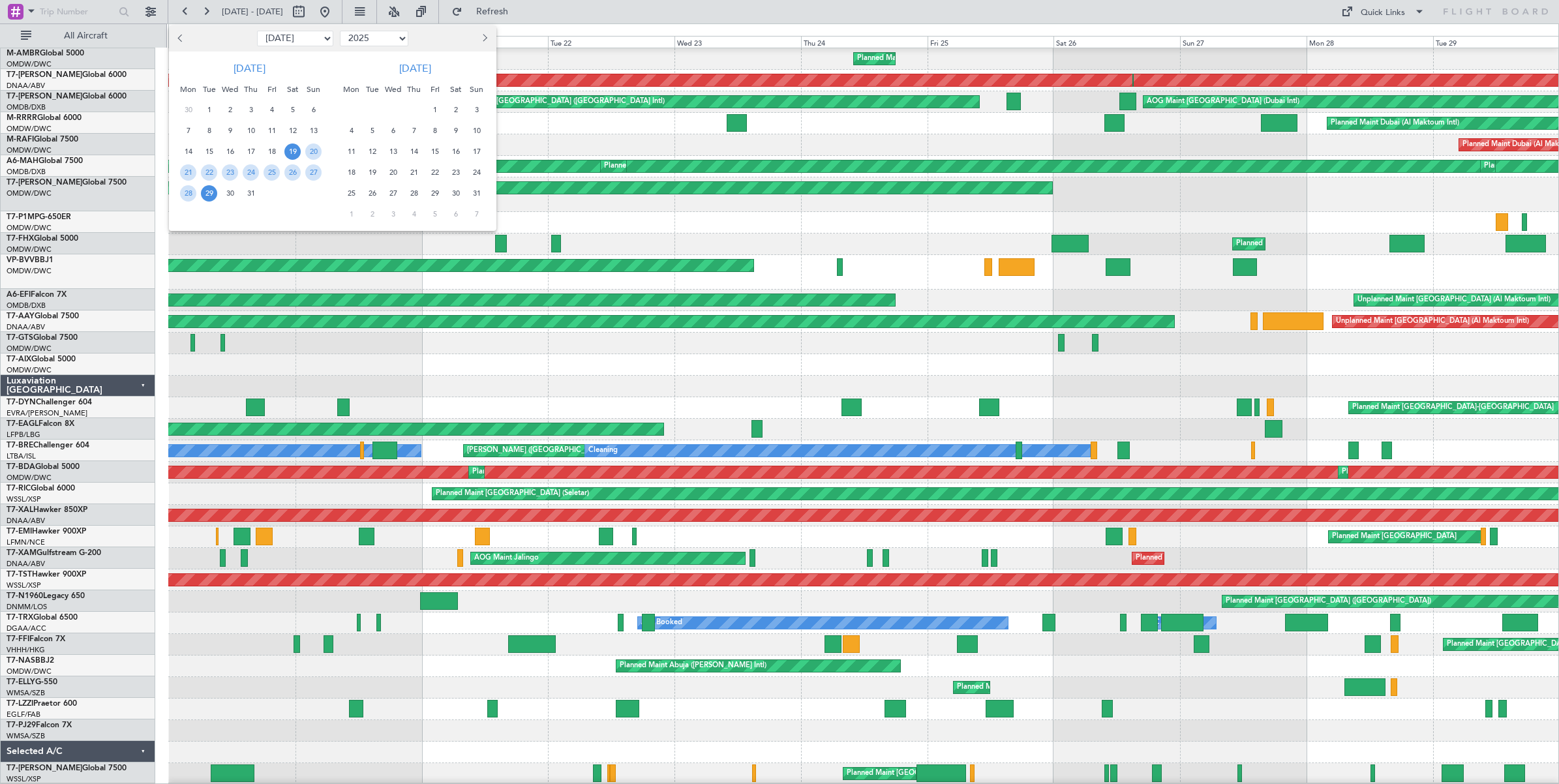
click at [209, 194] on span "29" at bounding box center [209, 193] width 16 height 16
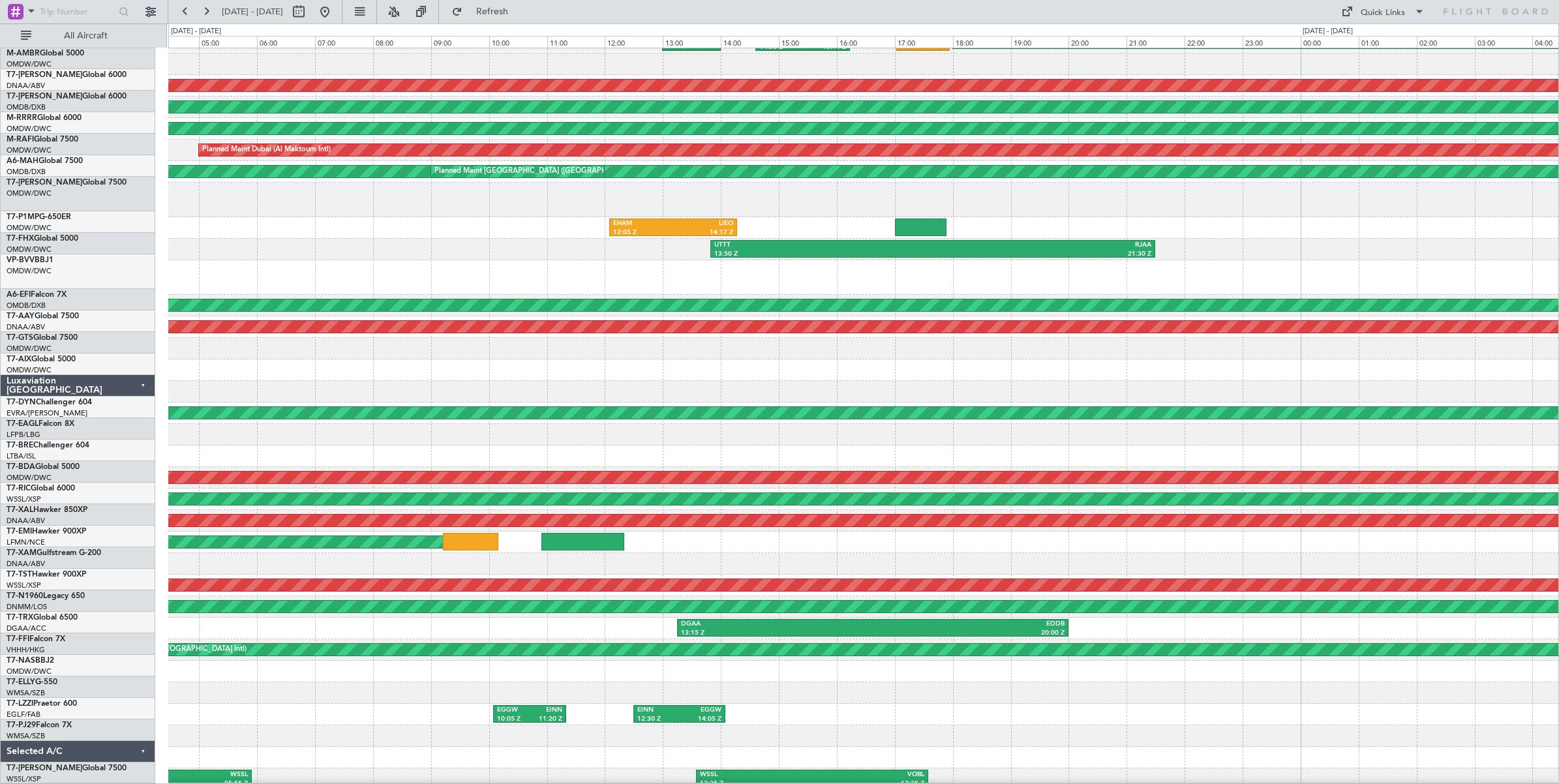
scroll to position [59, 0]
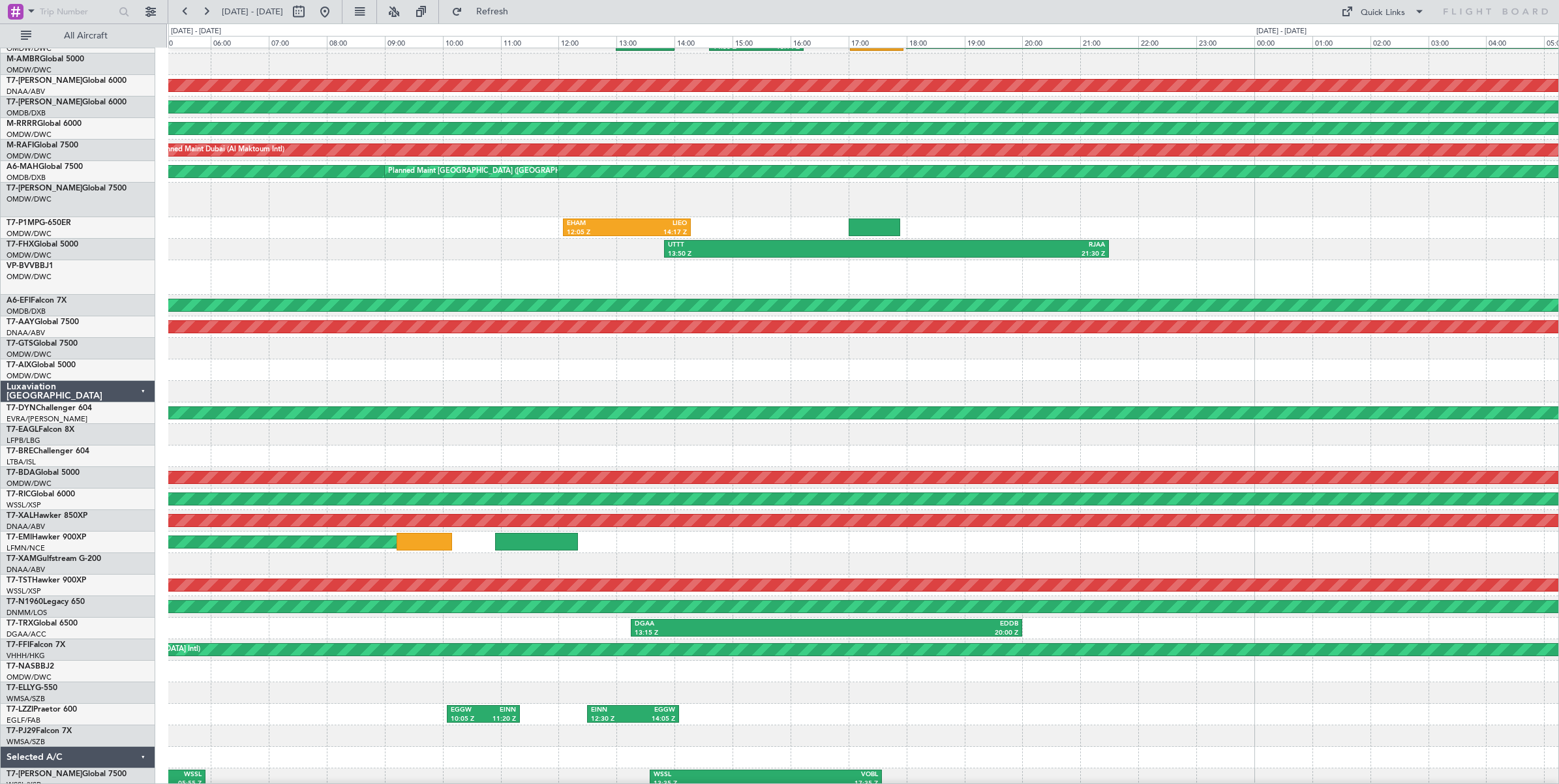
click at [733, 281] on div at bounding box center [863, 277] width 1390 height 35
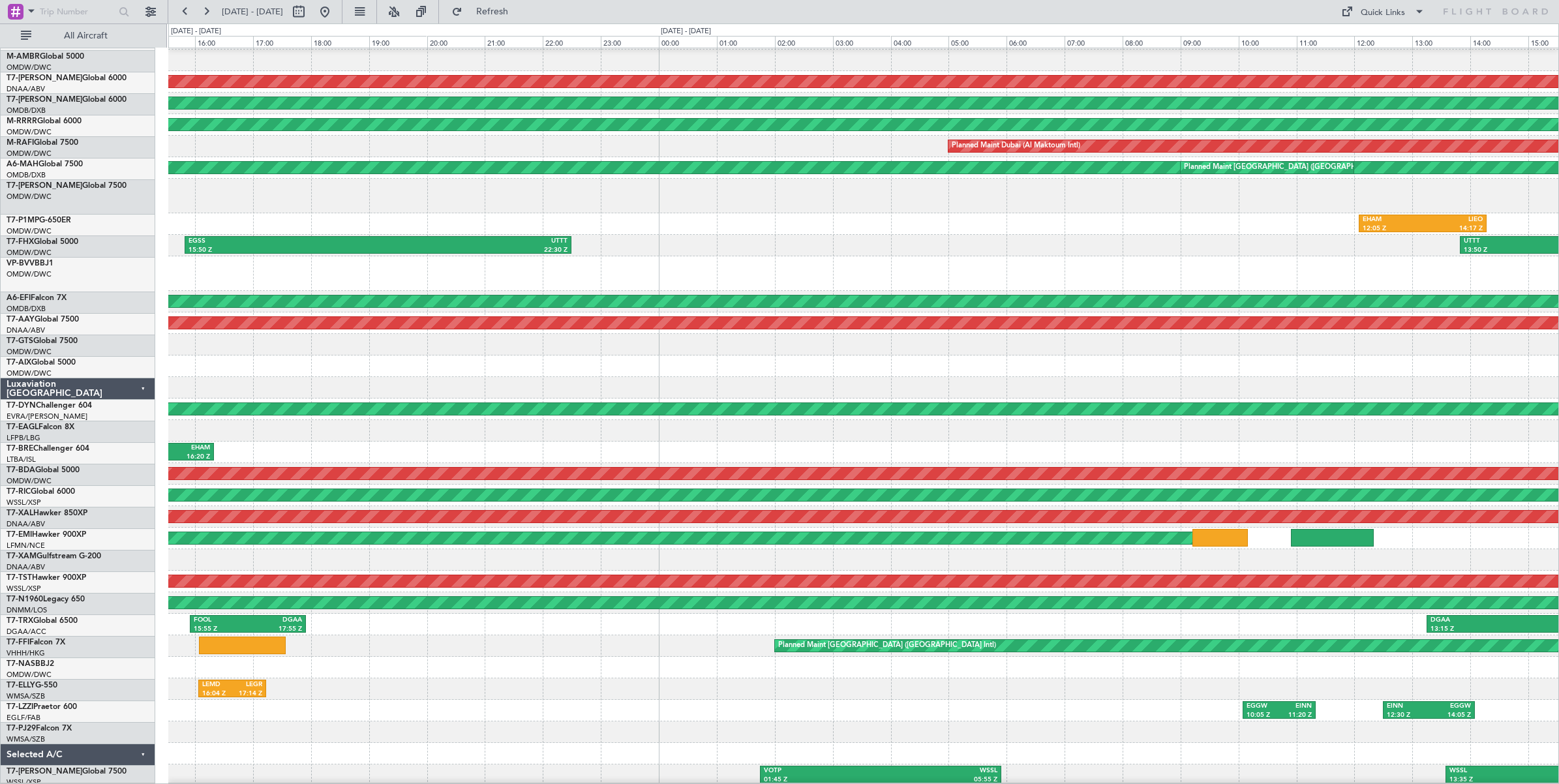
scroll to position [66, 0]
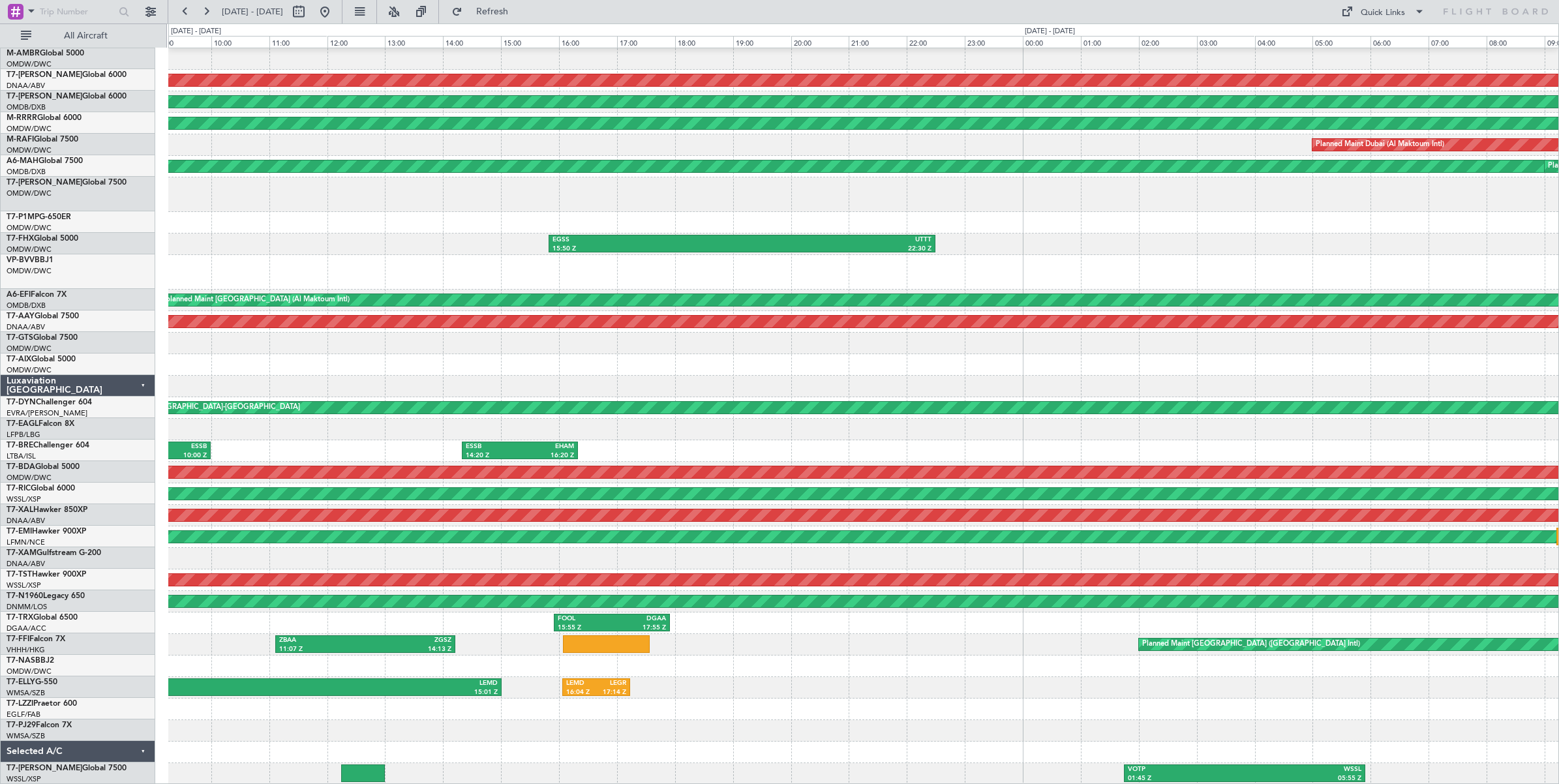
click at [1531, 255] on div at bounding box center [863, 272] width 1390 height 35
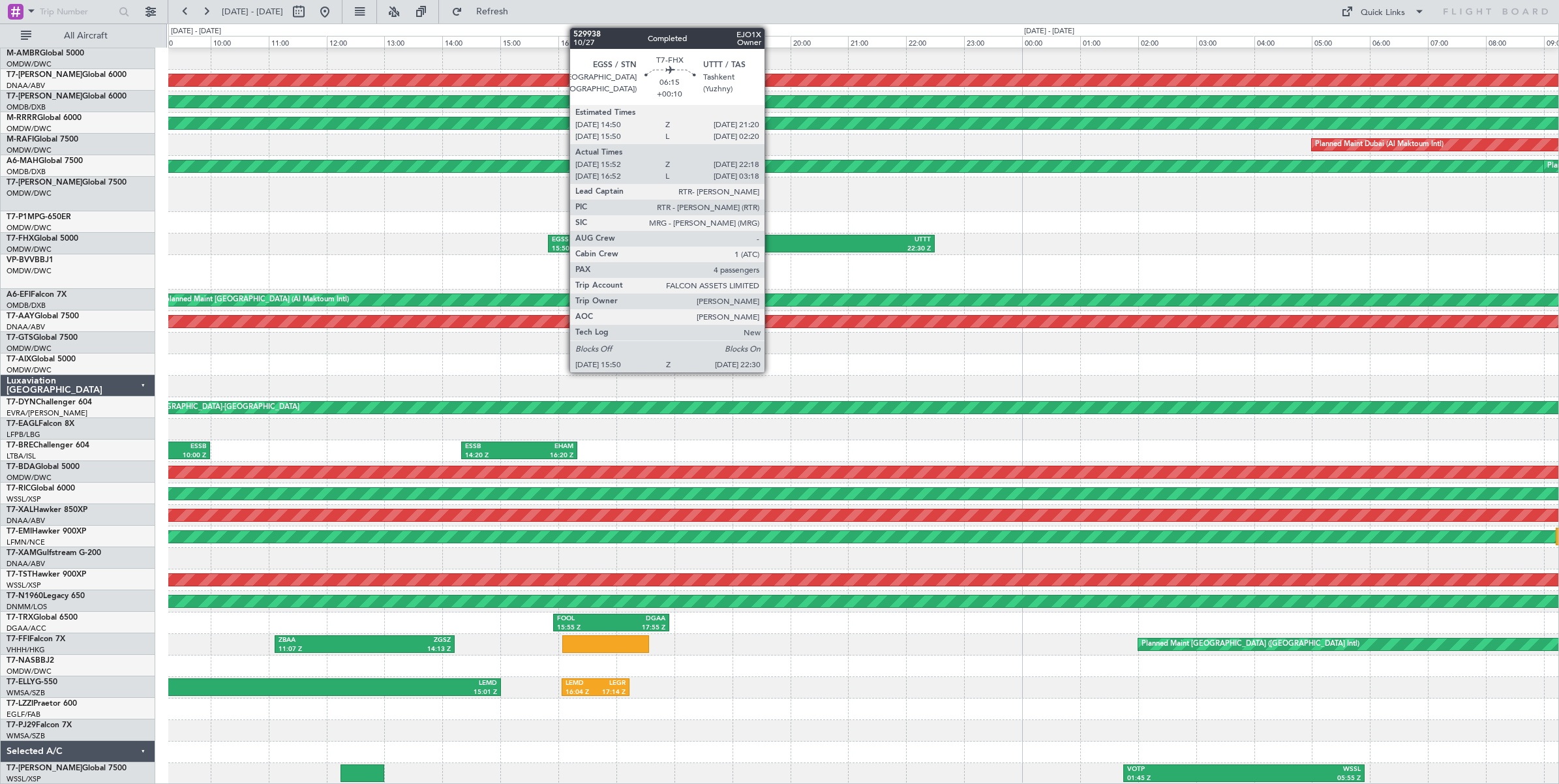
click at [771, 239] on div "UTTT" at bounding box center [836, 239] width 189 height 9
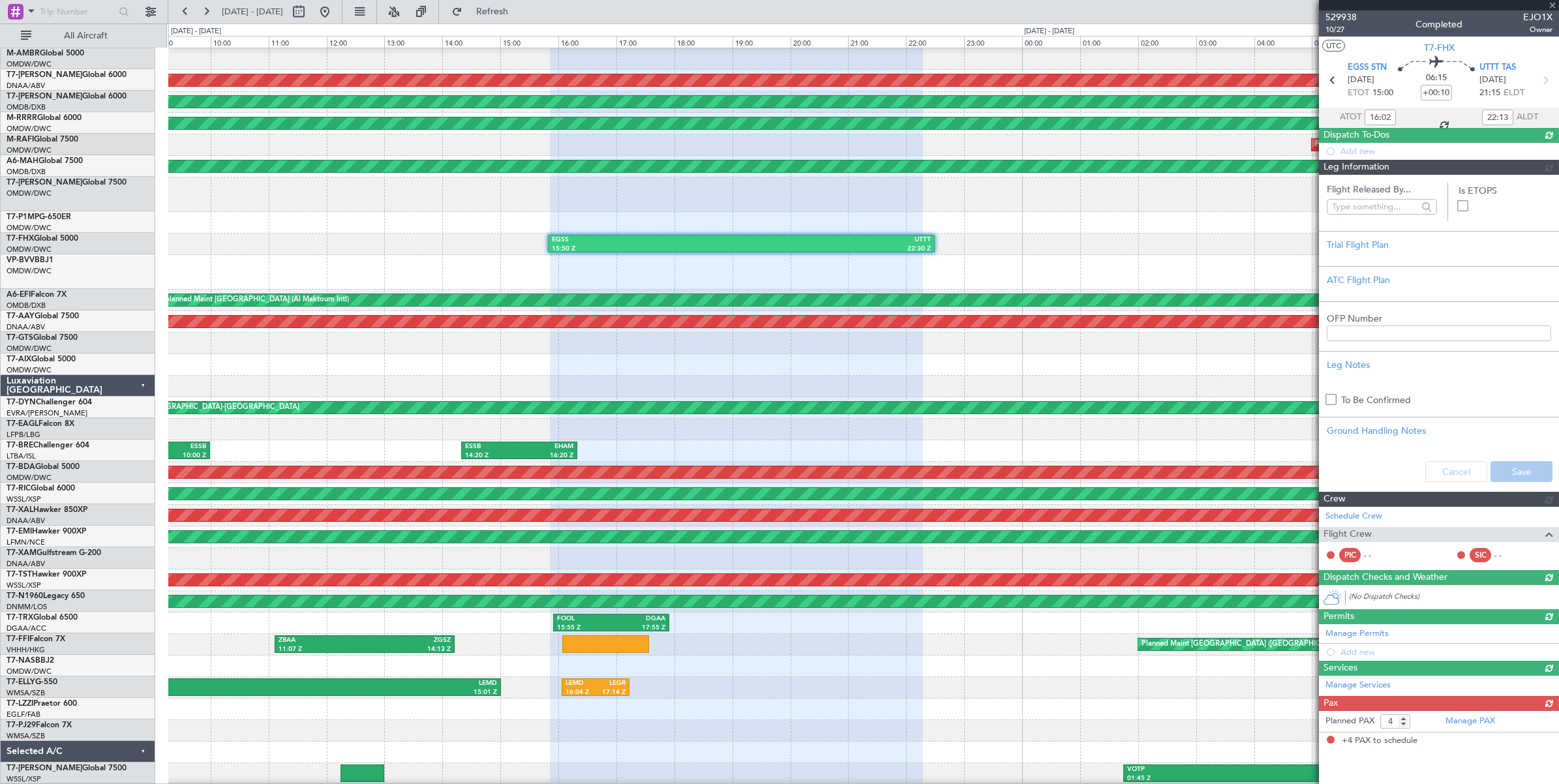
click at [411, 252] on div "EGSS 15:50 Z UTTT 22:30 Z UTTT 13:50 Z RJAA 21:30 Z" at bounding box center [863, 244] width 1390 height 22
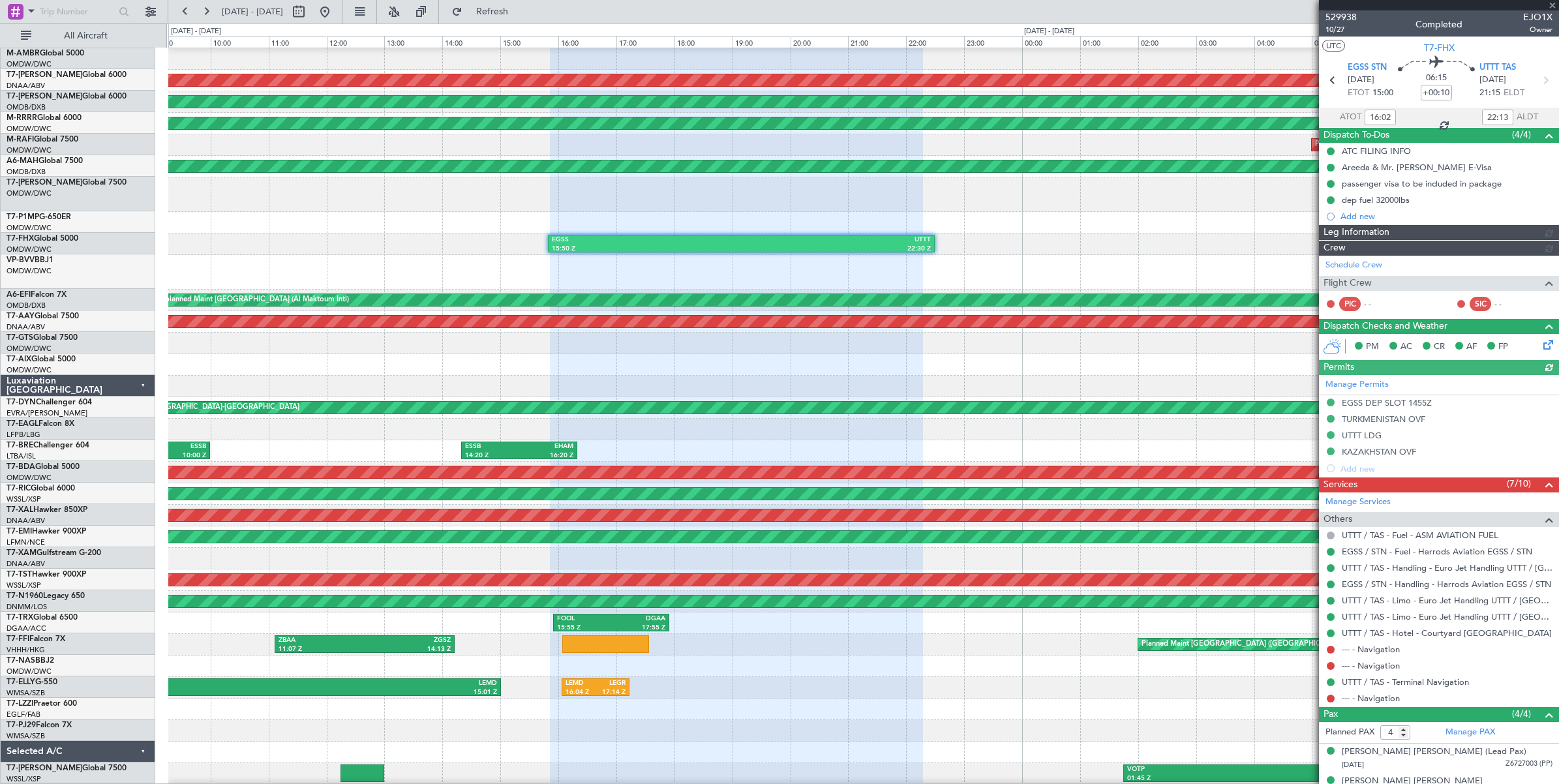
type input "[PERSON_NAME] ([PERSON_NAME])"
type input "6702"
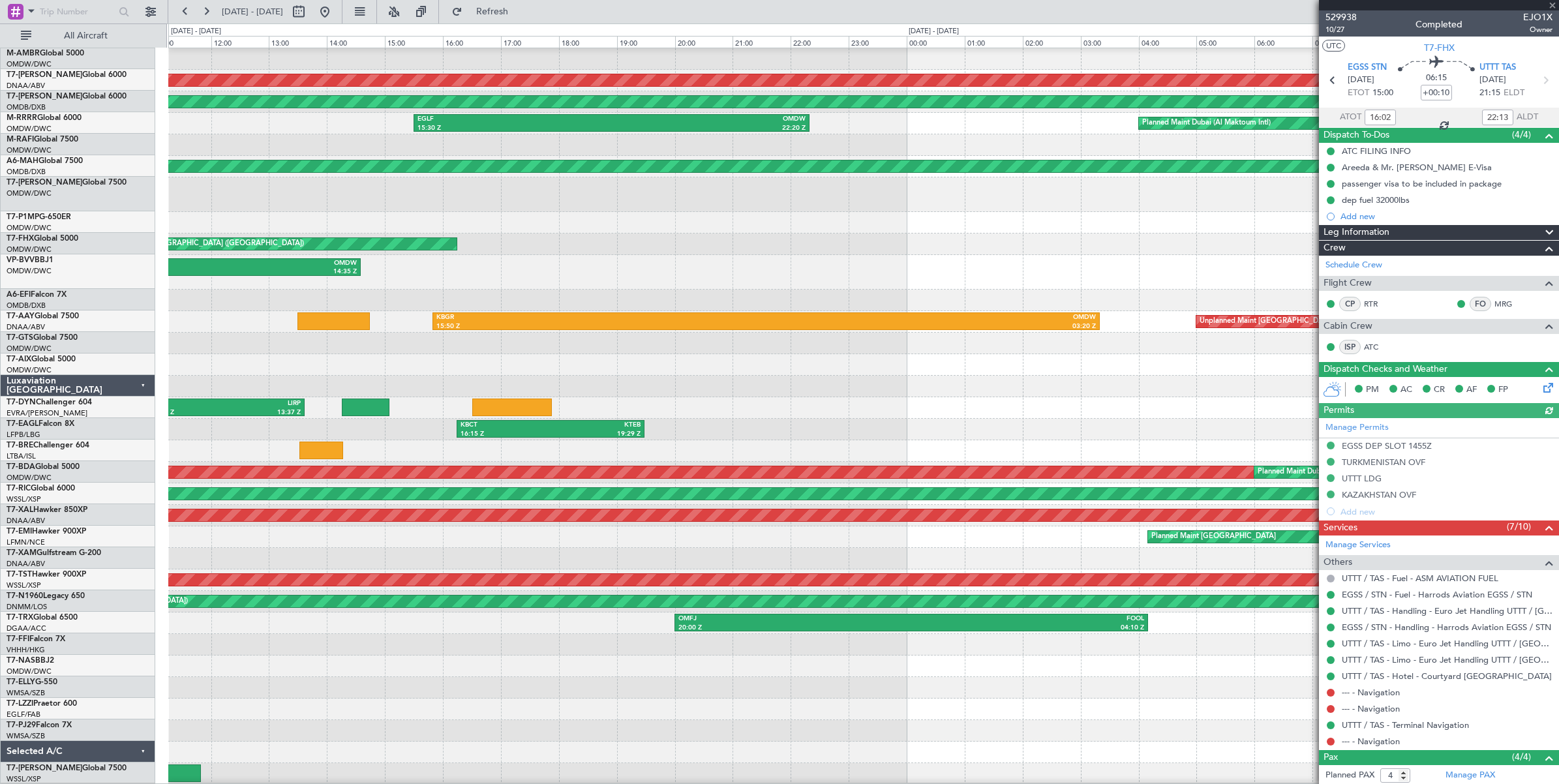
click at [1558, 243] on html "[DATE] - [DATE] Refresh Quick Links All Aircraft Planned Maint [GEOGRAPHIC_DATA…" at bounding box center [779, 392] width 1559 height 784
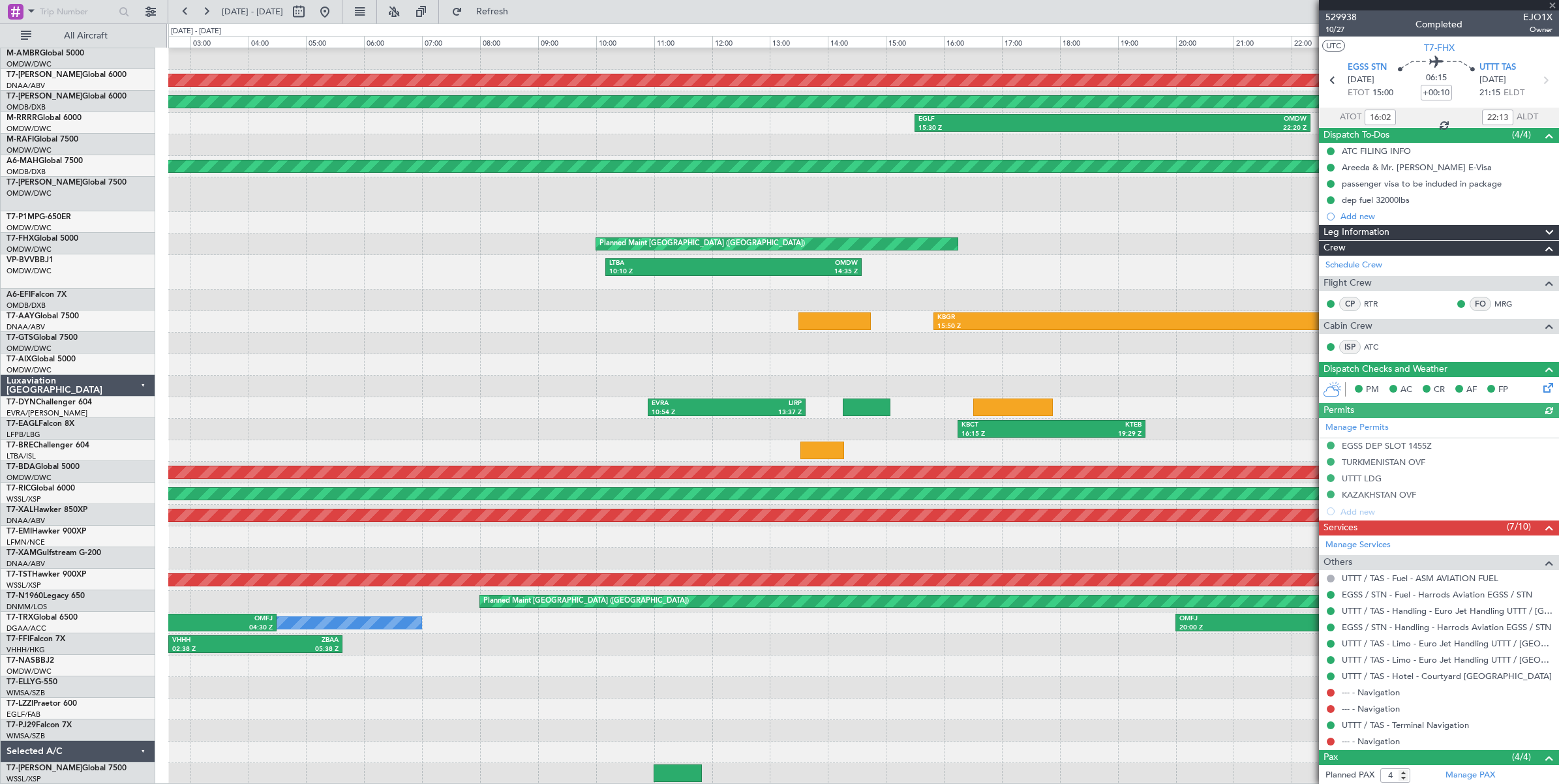
scroll to position [62, 0]
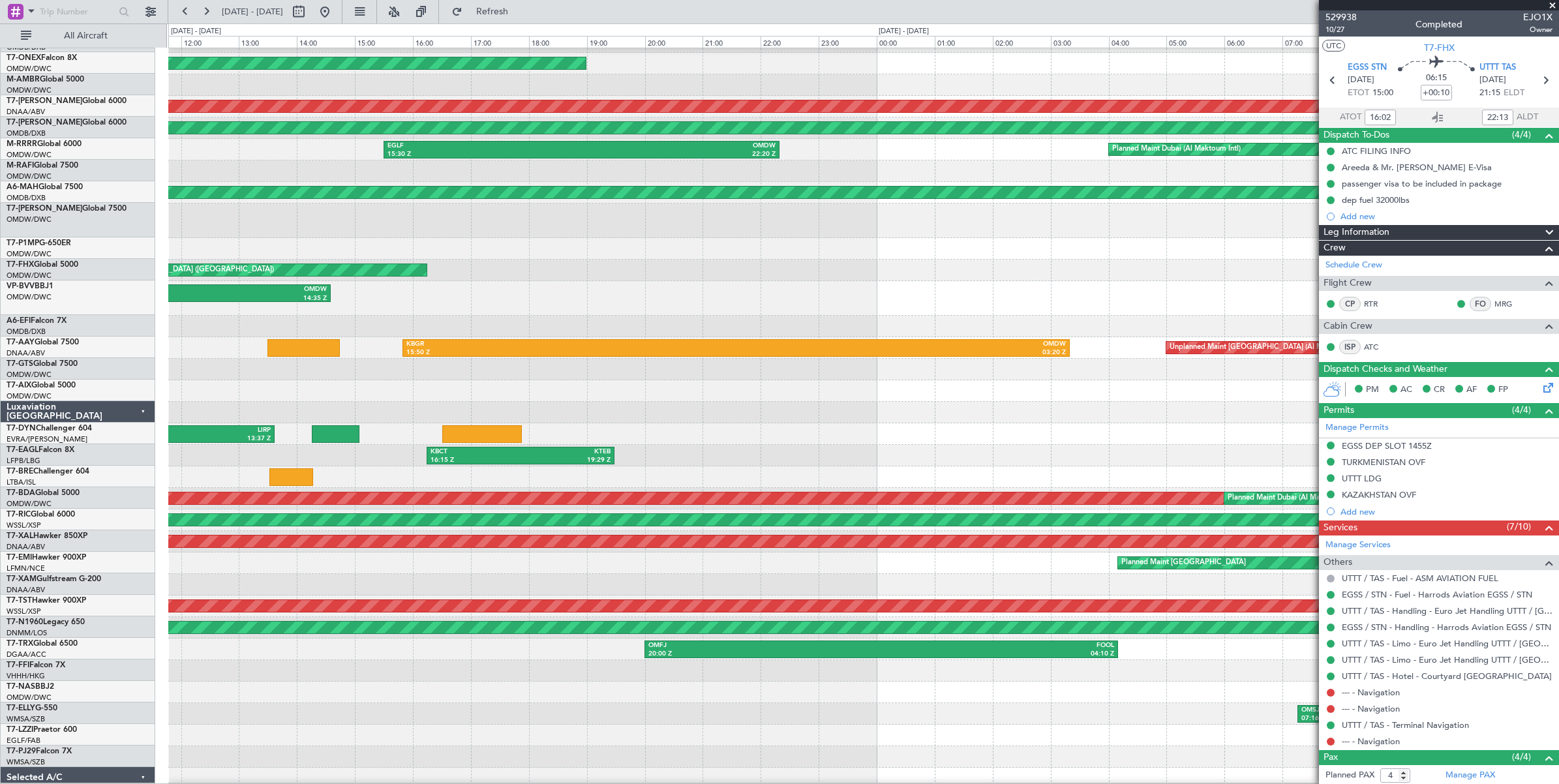
click at [500, 299] on div "LTBA 10:10 Z OMDW 14:35 Z" at bounding box center [863, 298] width 1390 height 35
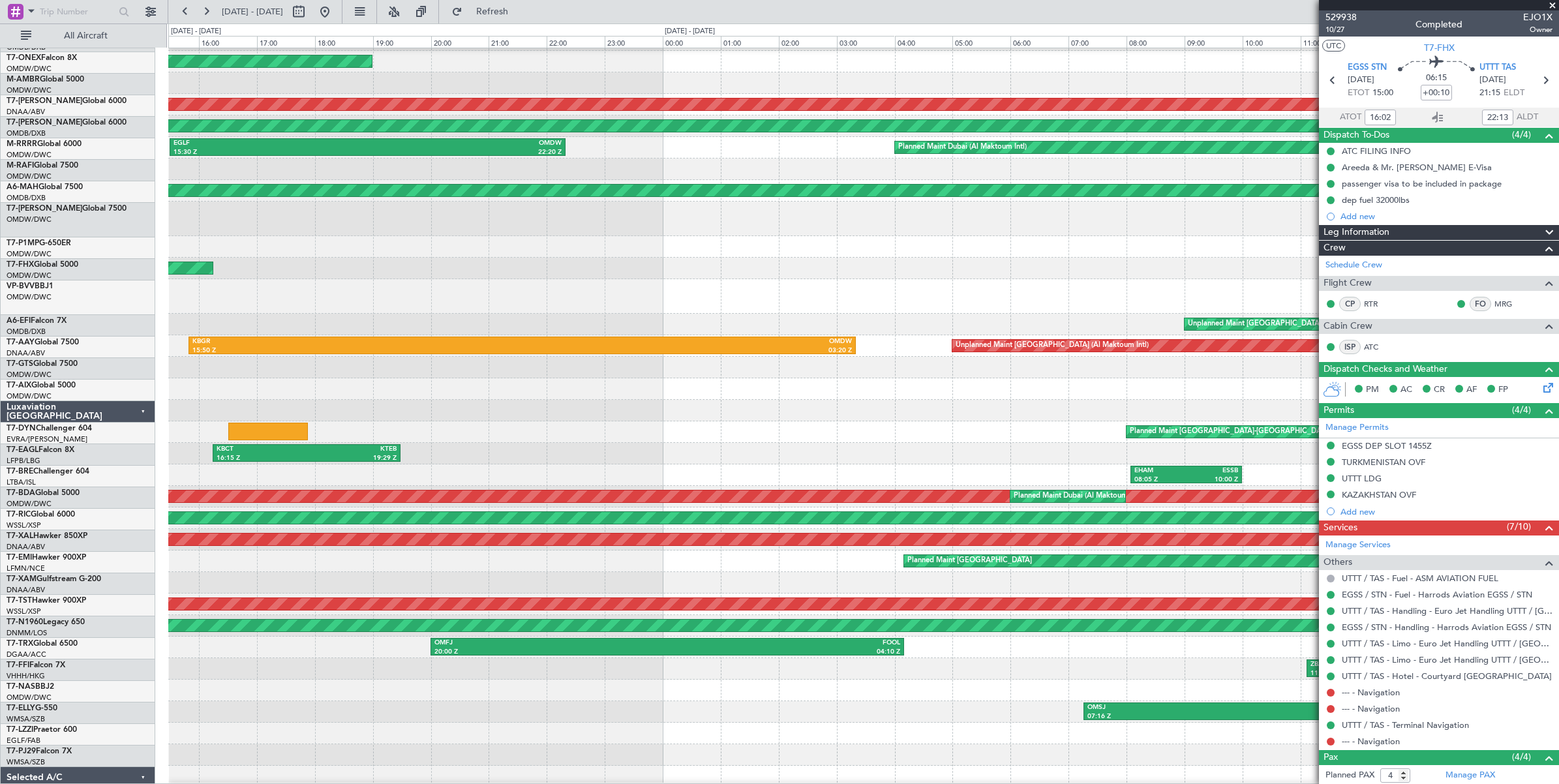
scroll to position [40, 0]
click at [309, 15] on button at bounding box center [299, 12] width 21 height 21
select select "7"
select select "2025"
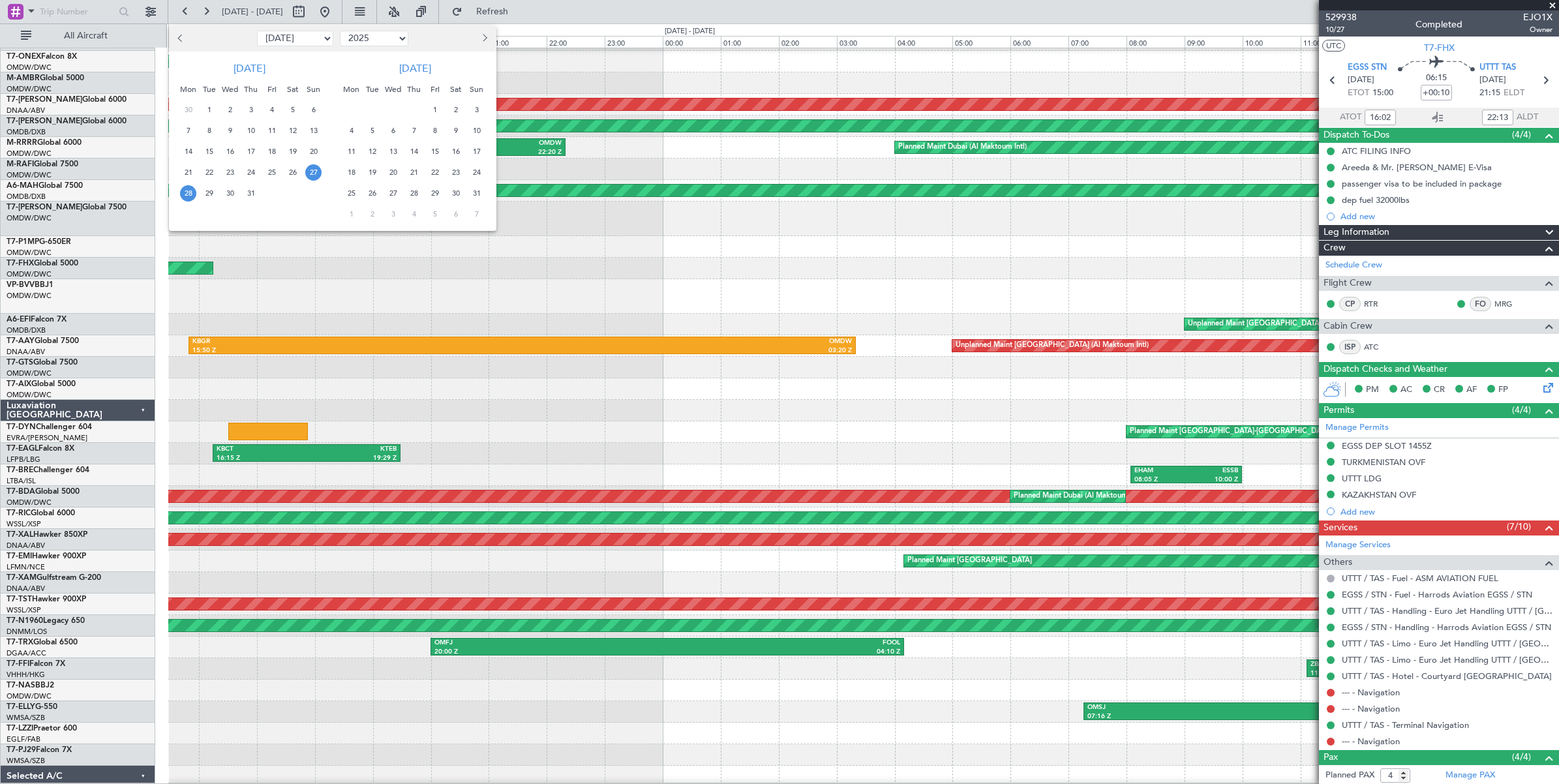
click at [305, 44] on select "Jan Feb Mar Apr May Jun [DATE] Aug Sep Oct Nov Dec" at bounding box center [295, 39] width 76 height 15
select select "8"
click at [257, 31] on select "Jan Feb Mar Apr May Jun [DATE] Aug Sep Oct Nov Dec" at bounding box center [295, 39] width 76 height 15
click at [274, 192] on span "29" at bounding box center [271, 193] width 16 height 16
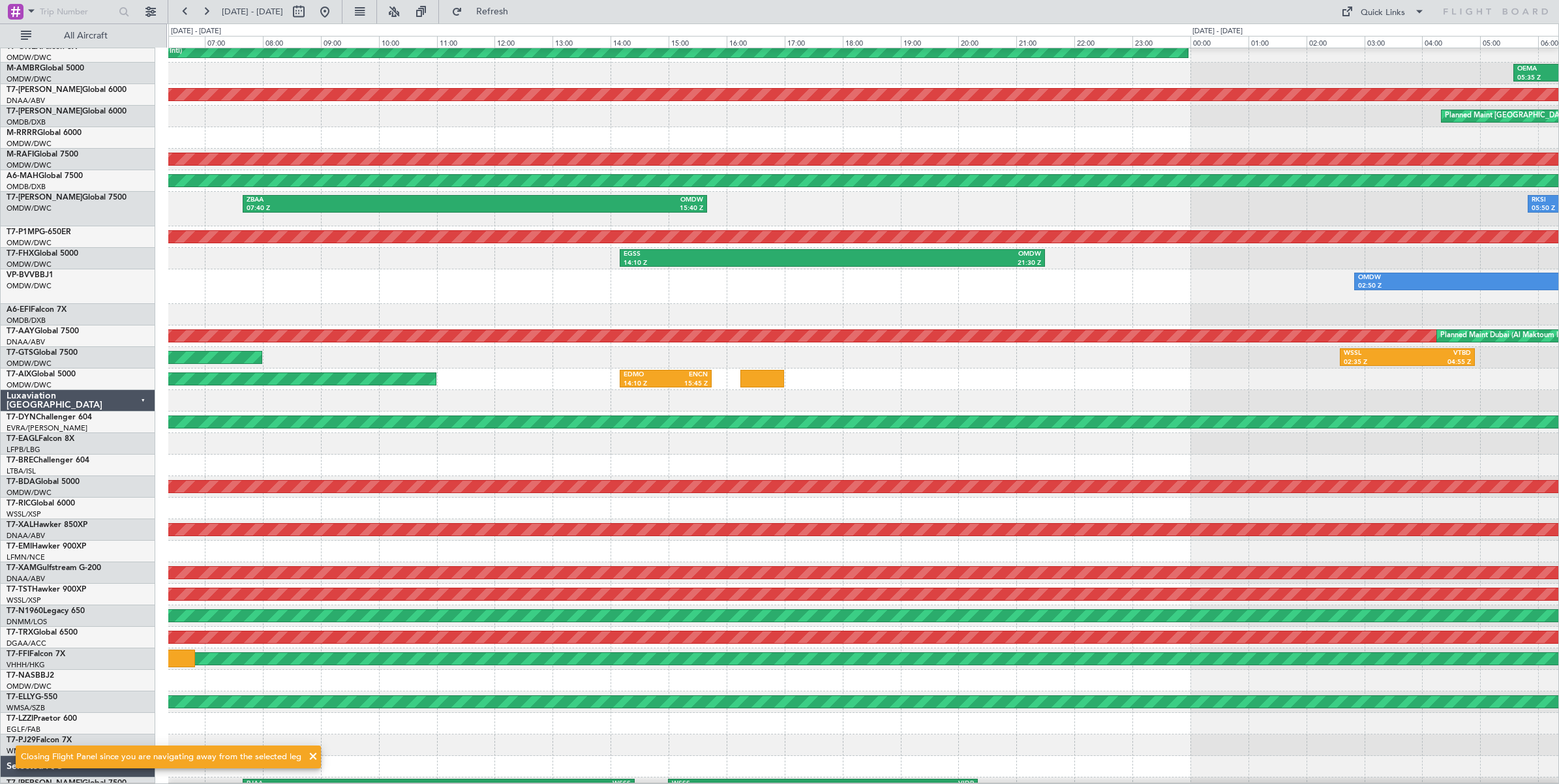
scroll to position [52, 0]
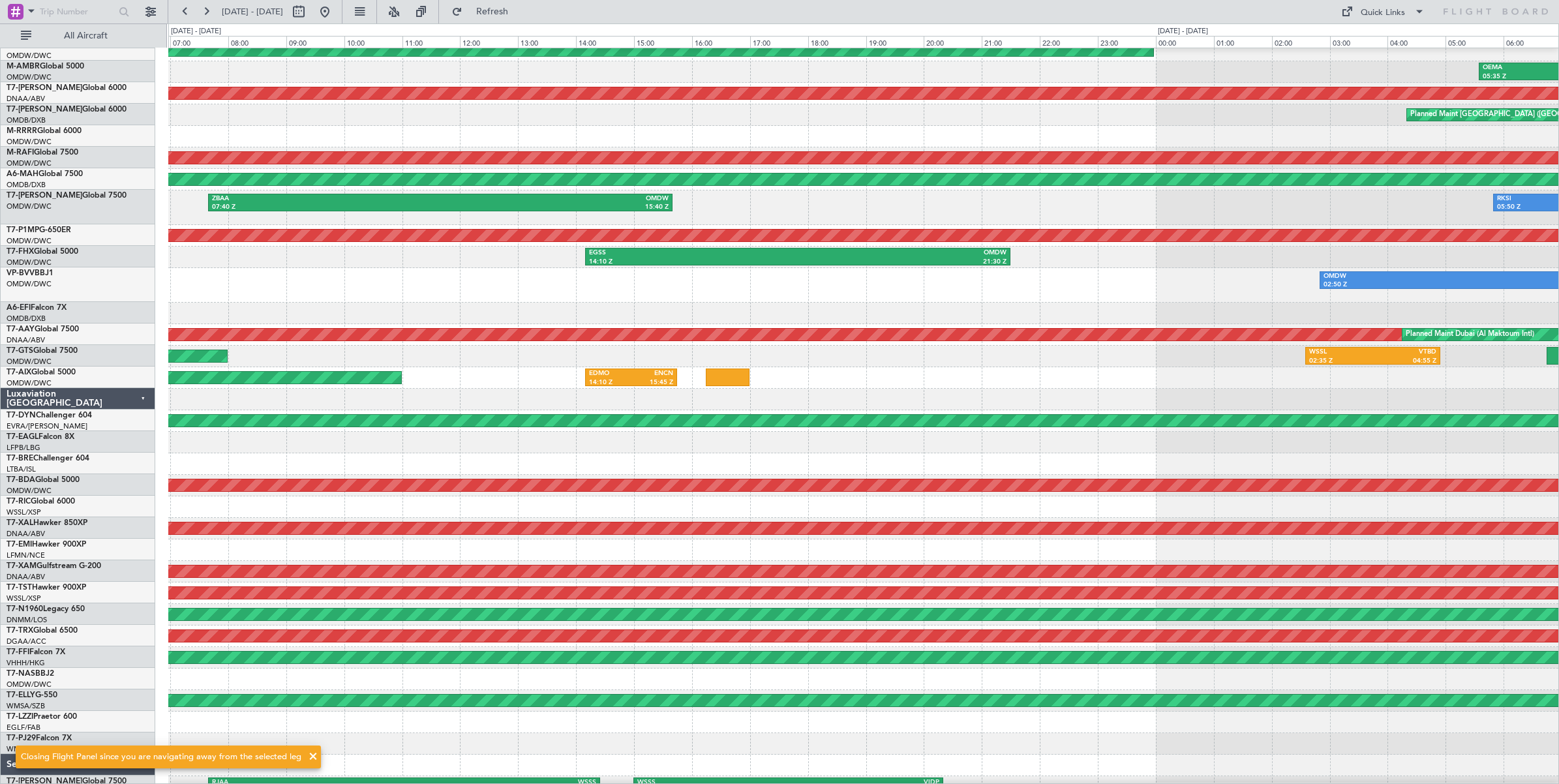
click at [779, 303] on div at bounding box center [863, 313] width 1390 height 22
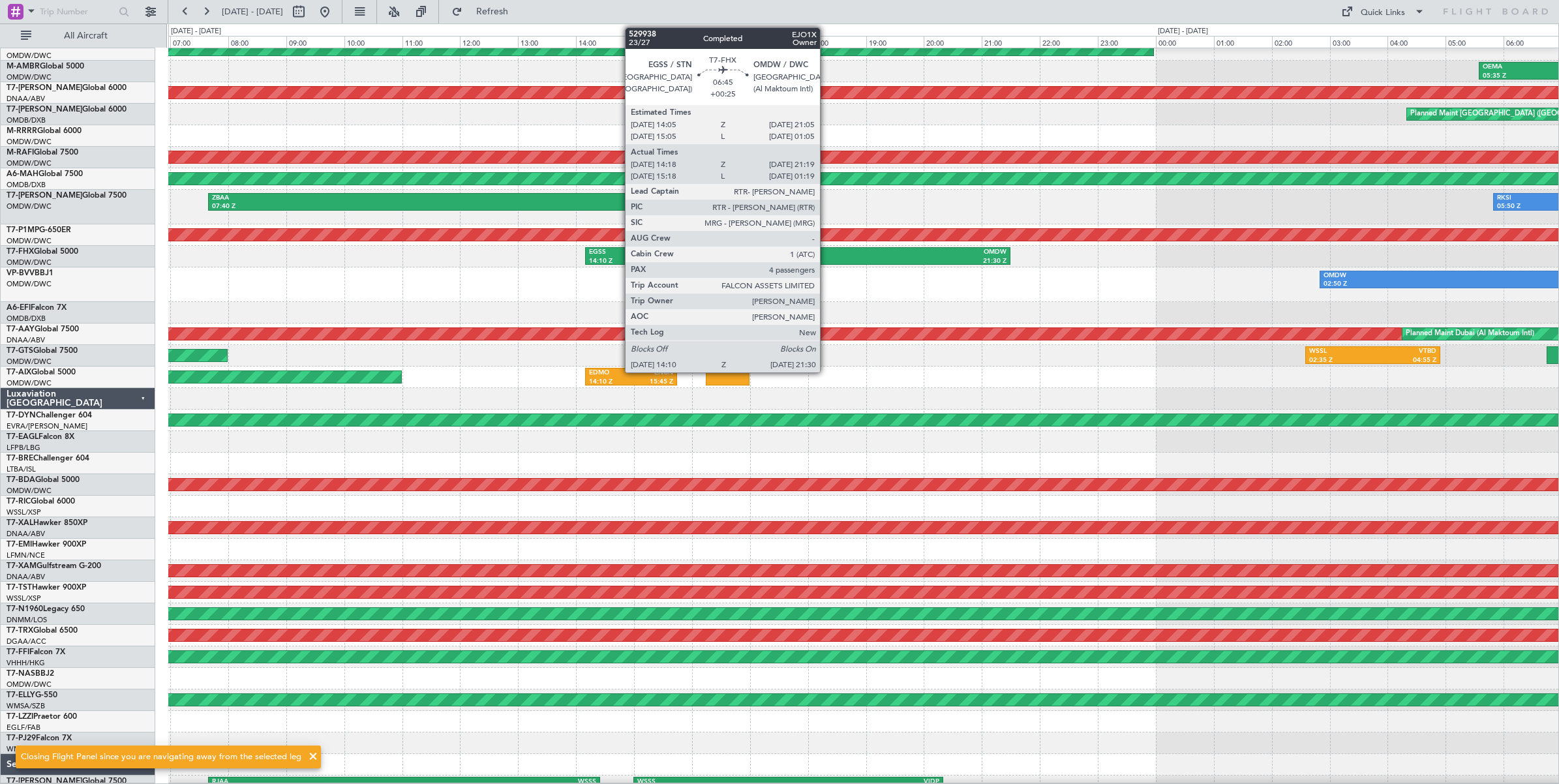
click at [826, 257] on div "21:30 Z" at bounding box center [902, 261] width 209 height 9
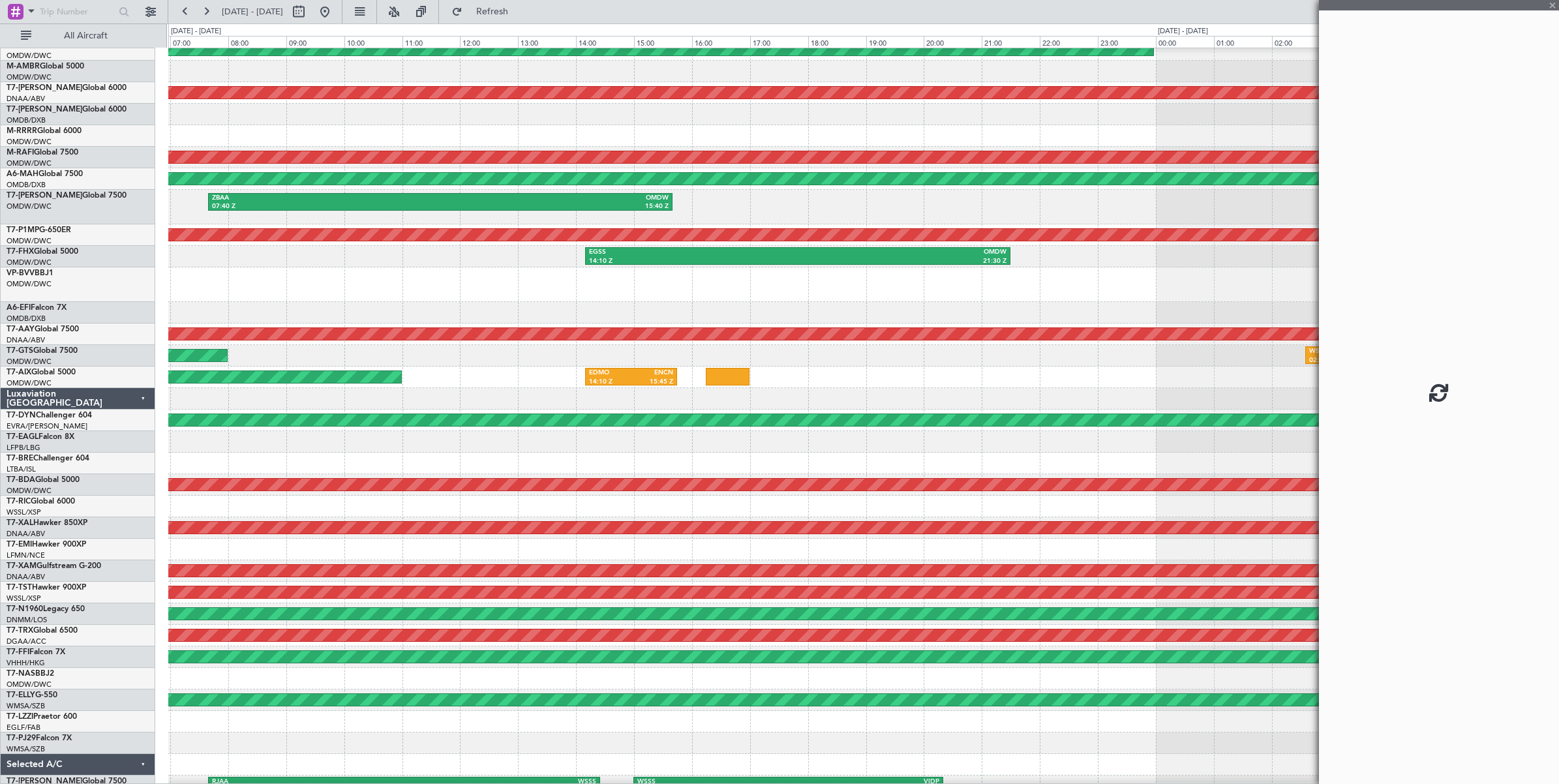
drag, startPoint x: 1550, startPoint y: 4, endPoint x: 1178, endPoint y: 160, distance: 403.4
click at [1548, 4] on div at bounding box center [1439, 392] width 240 height 784
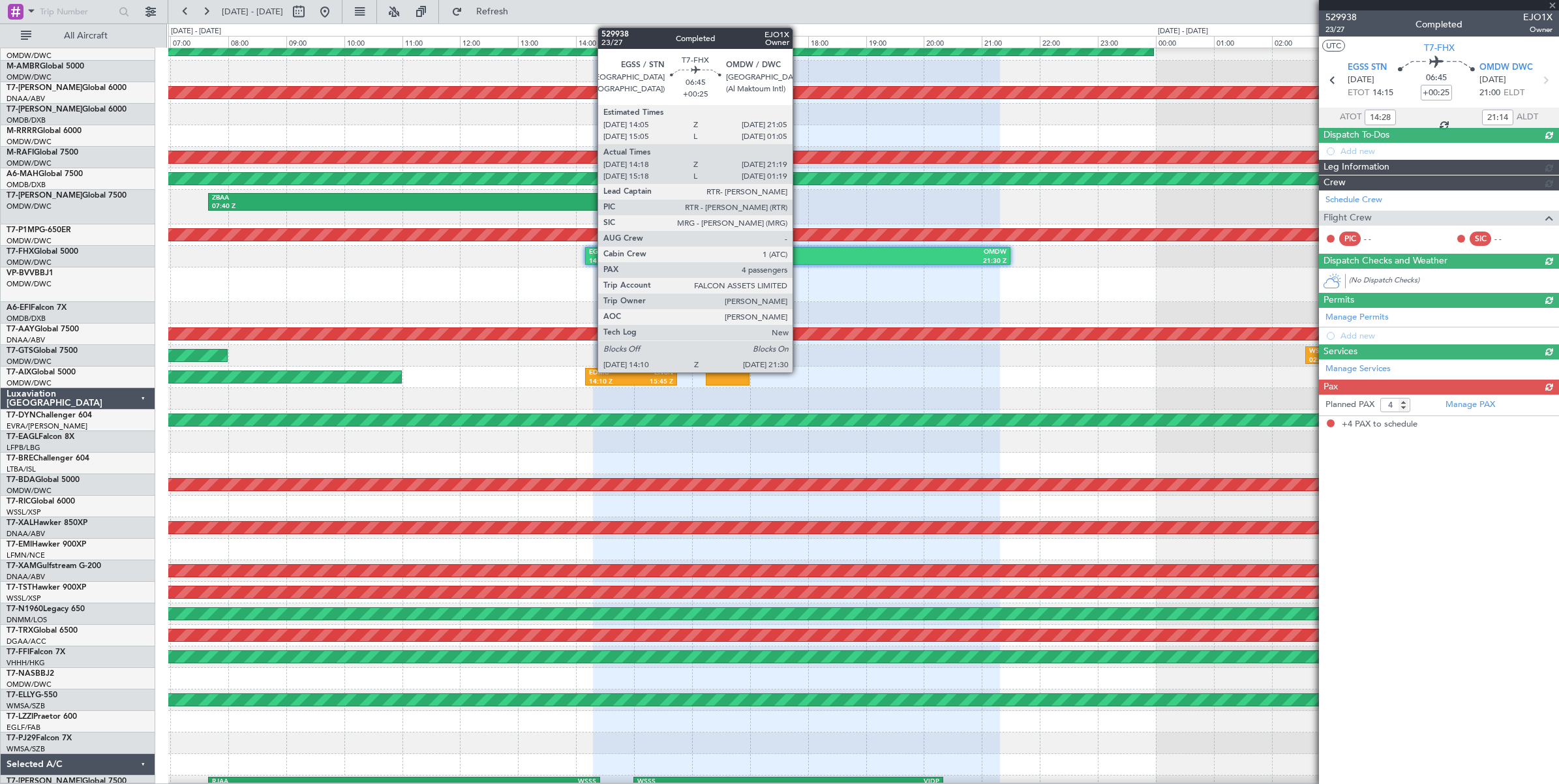
click at [799, 258] on div "21:30 Z" at bounding box center [902, 261] width 209 height 9
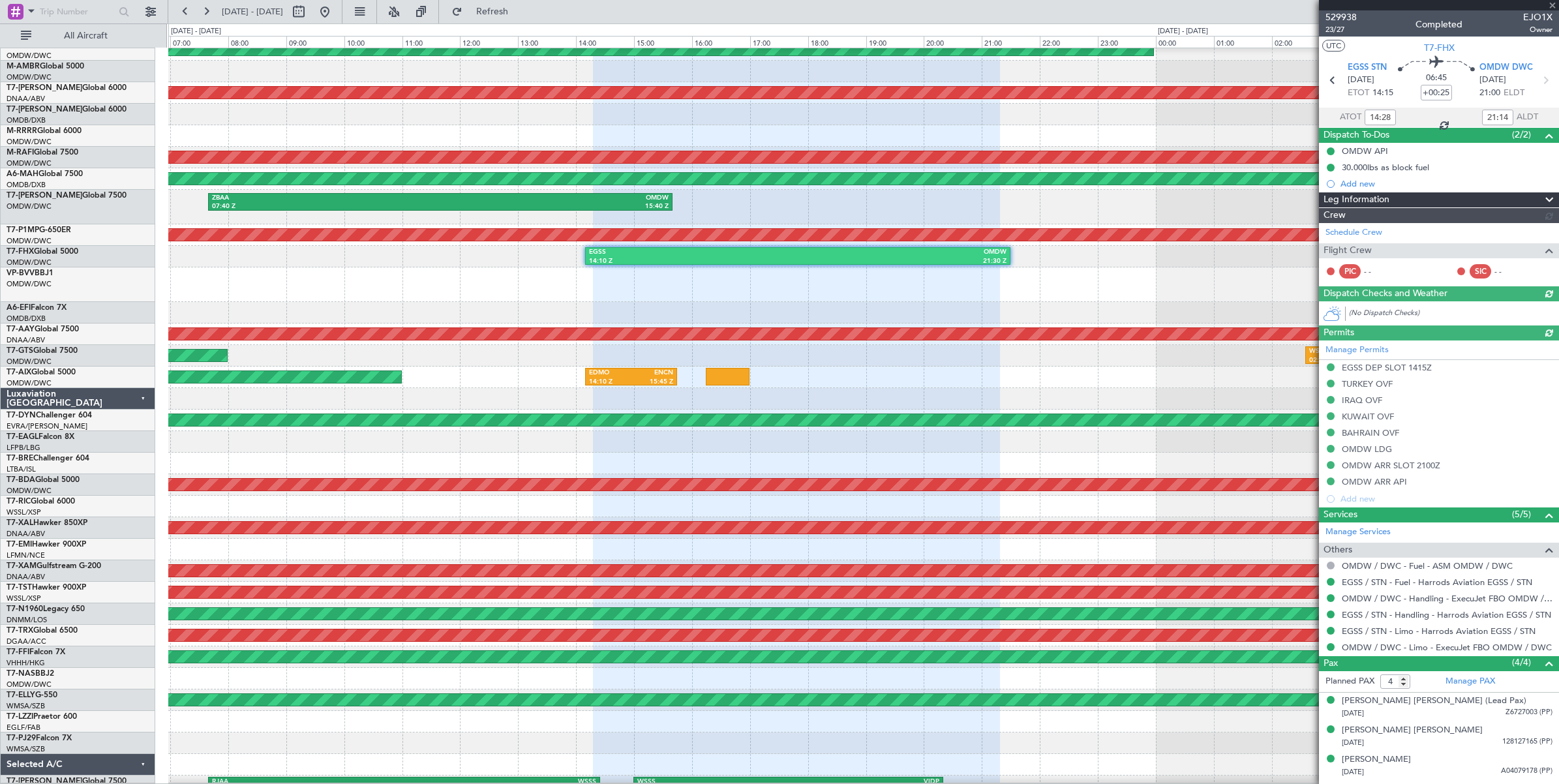
type input "[PERSON_NAME] (ANI)"
type input "7127"
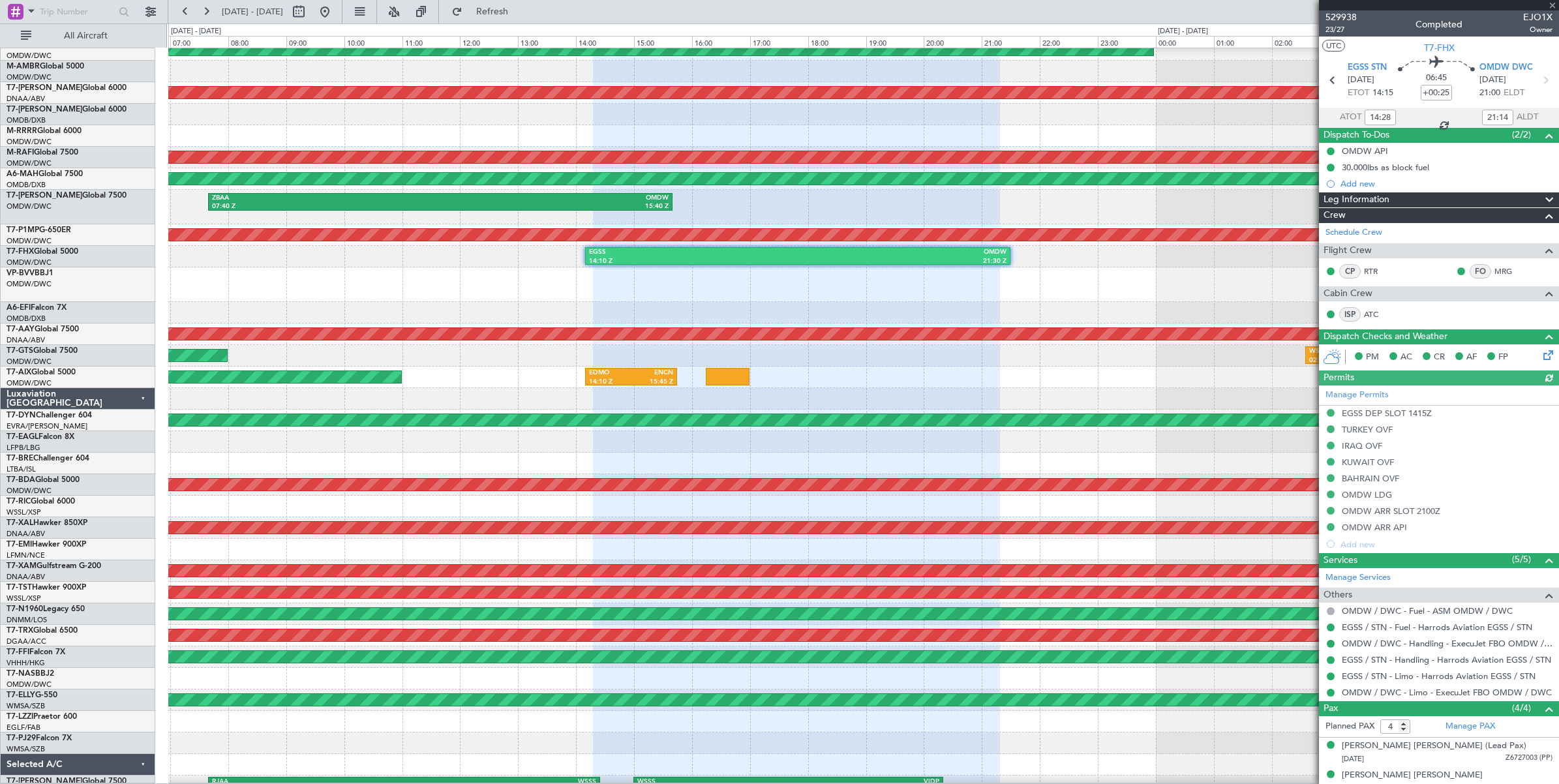
type input "[PERSON_NAME] (ANI)"
type input "7127"
